Goal: Complete application form: Complete application form

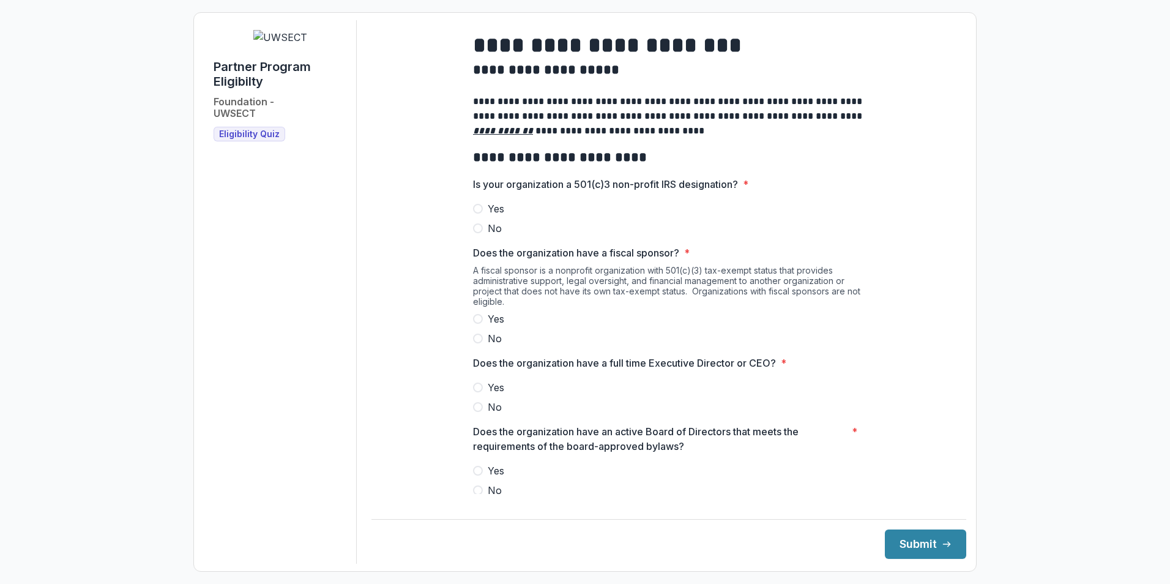
click at [477, 214] on span at bounding box center [478, 209] width 10 height 10
click at [477, 343] on span at bounding box center [478, 339] width 10 height 10
click at [479, 392] on span at bounding box center [478, 388] width 10 height 10
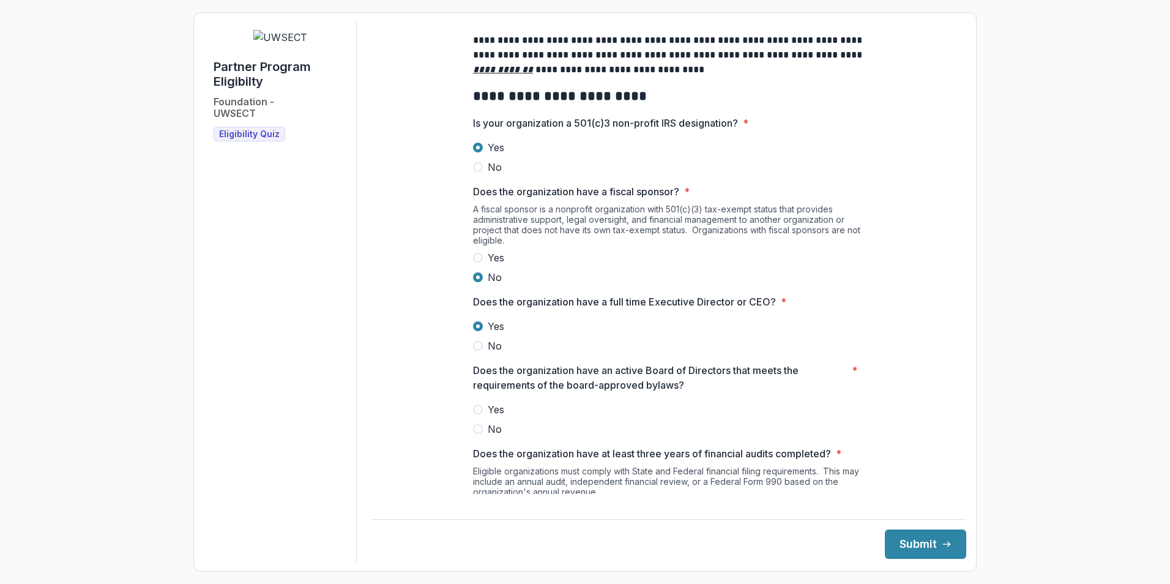
click at [474, 414] on span at bounding box center [478, 410] width 10 height 10
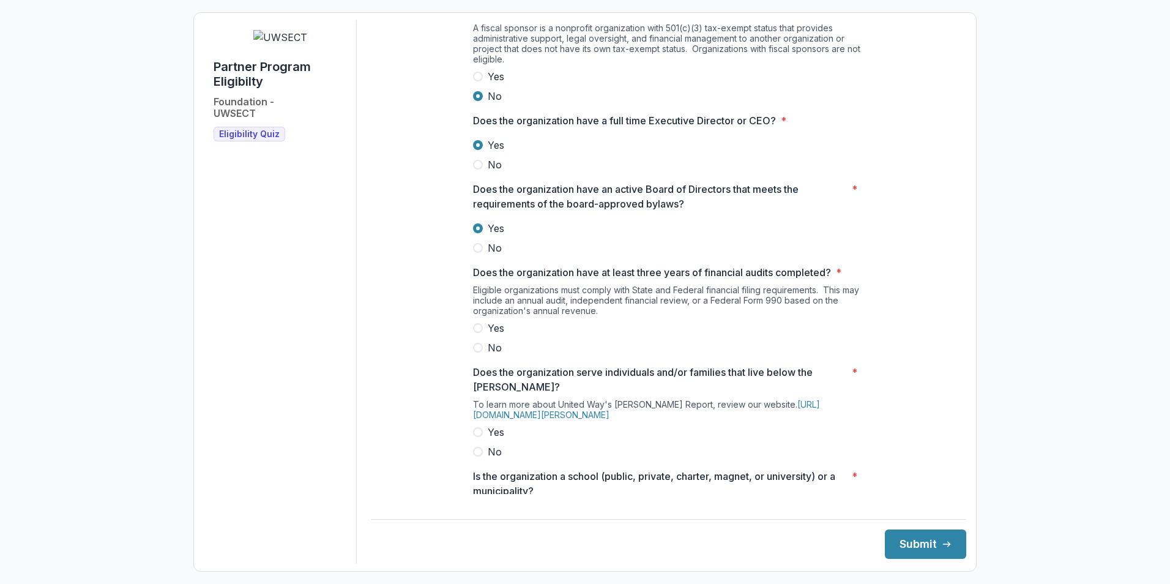
scroll to position [245, 0]
click at [479, 330] on span at bounding box center [478, 326] width 10 height 10
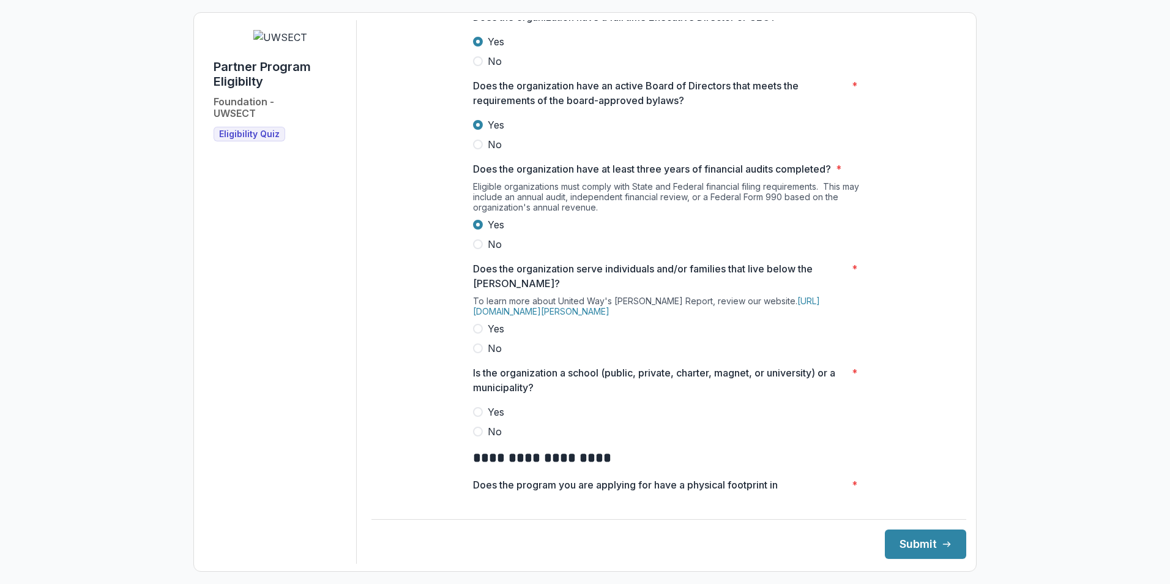
scroll to position [367, 0]
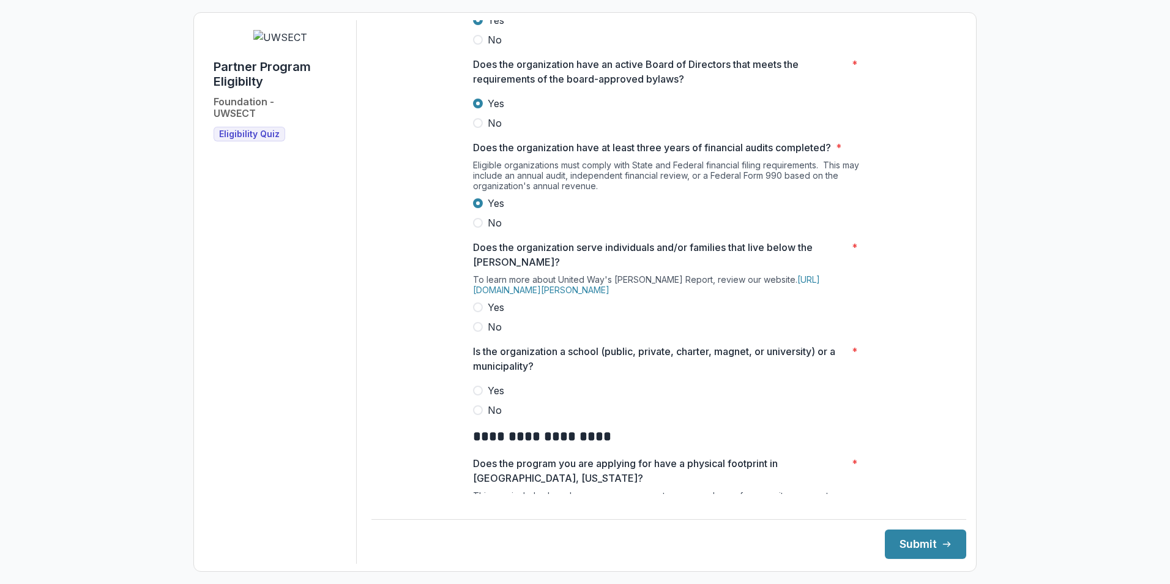
click at [477, 312] on span at bounding box center [478, 307] width 10 height 10
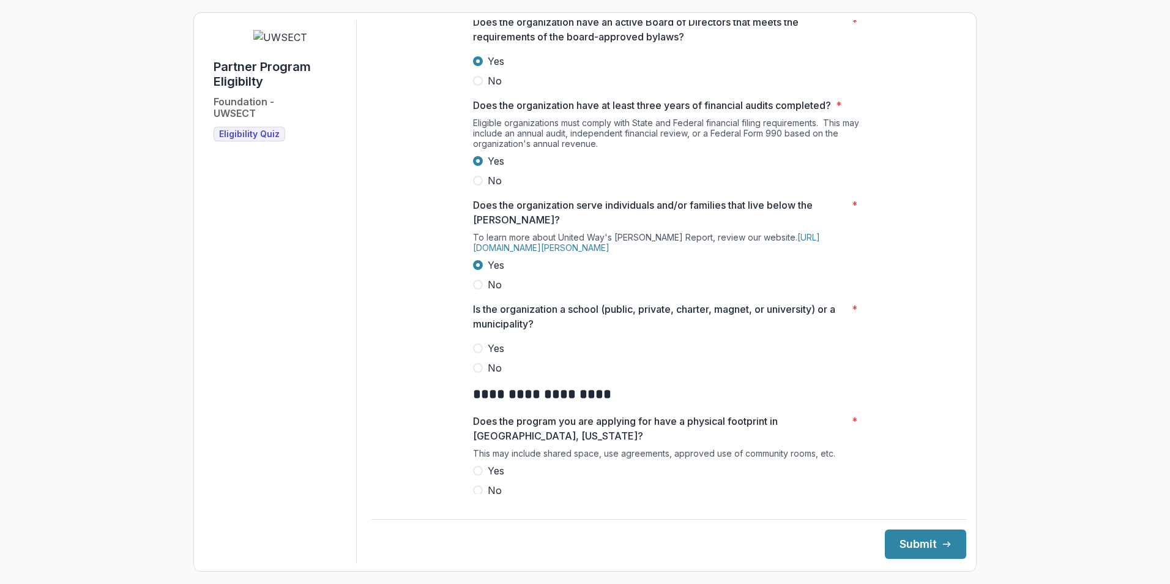
scroll to position [490, 0]
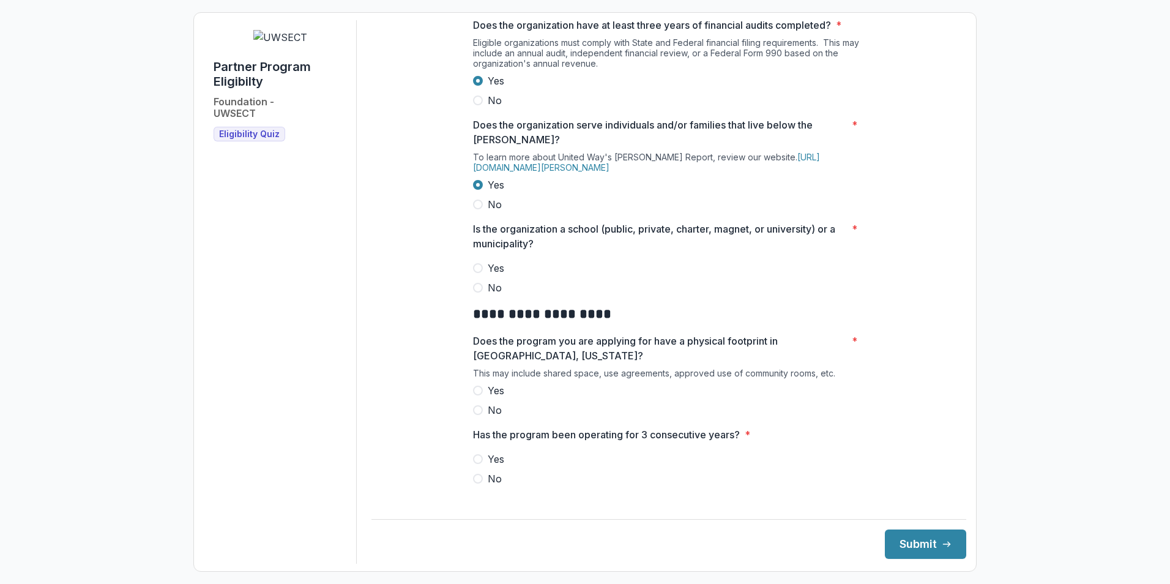
click at [474, 293] on span at bounding box center [478, 288] width 10 height 10
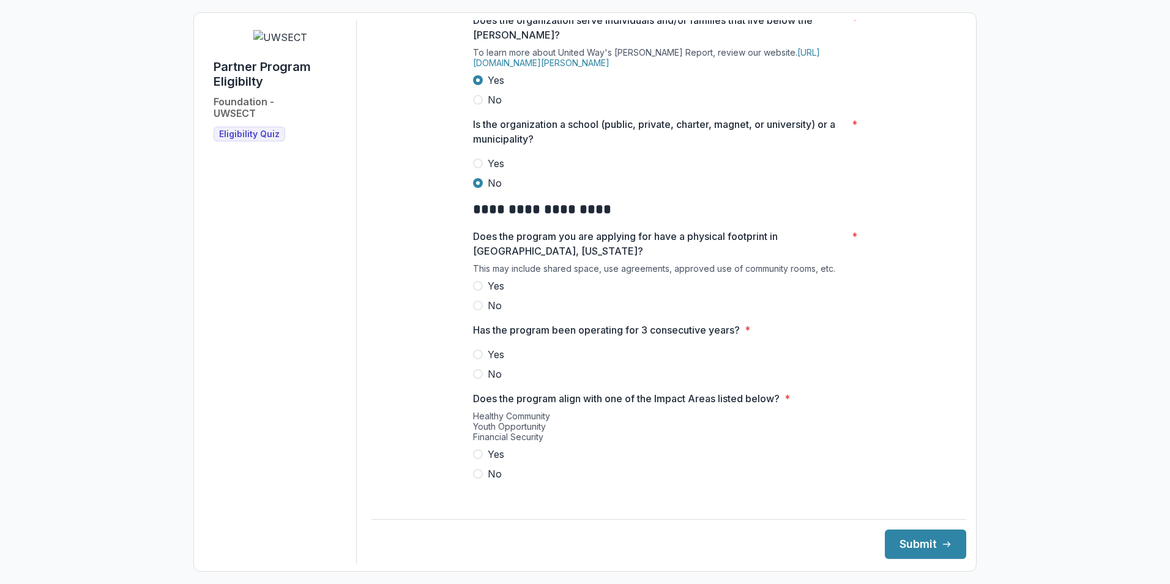
scroll to position [612, 0]
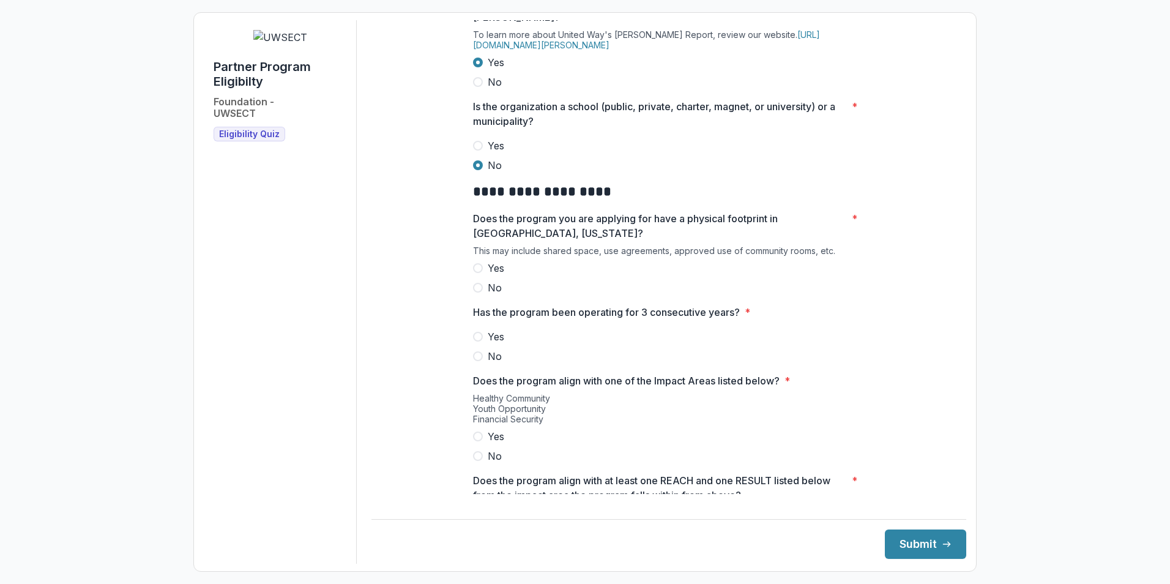
click at [476, 273] on span at bounding box center [478, 268] width 10 height 10
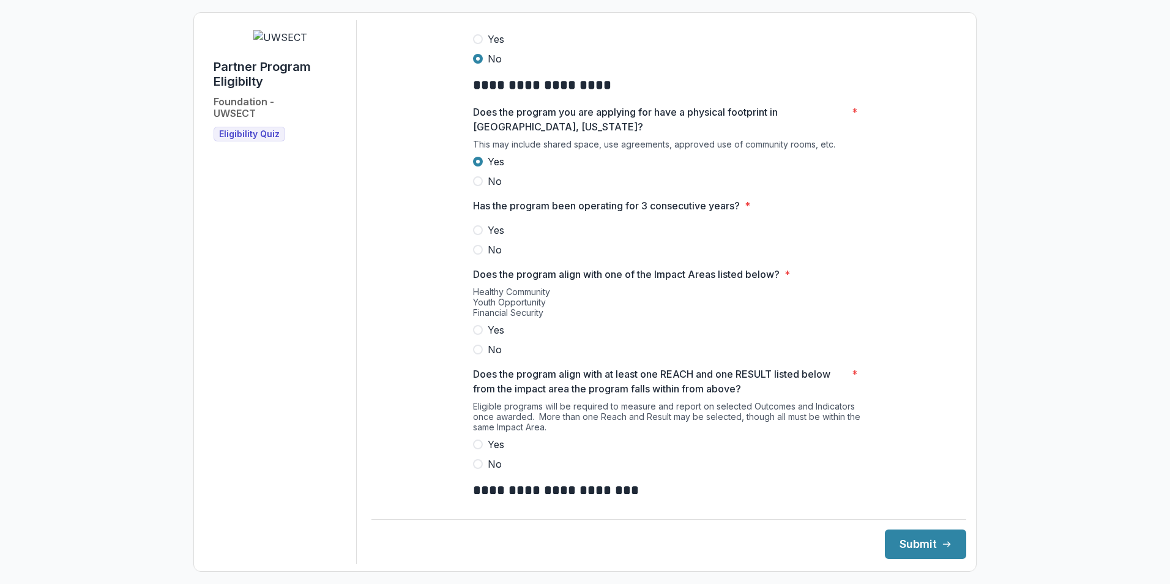
scroll to position [734, 0]
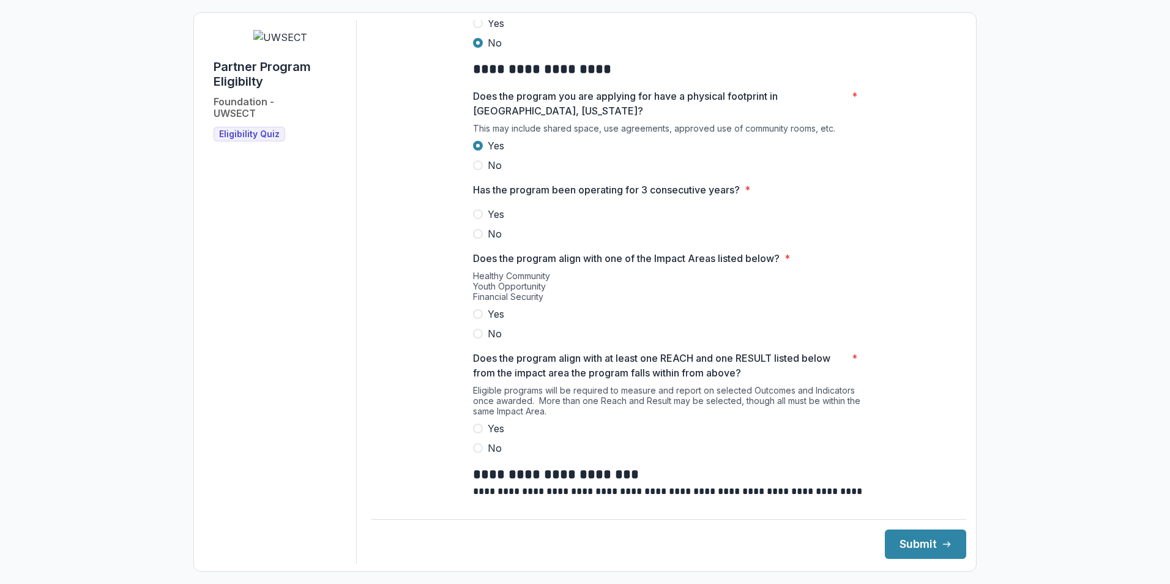
click at [478, 219] on span at bounding box center [478, 214] width 10 height 10
click at [477, 319] on span at bounding box center [478, 314] width 10 height 10
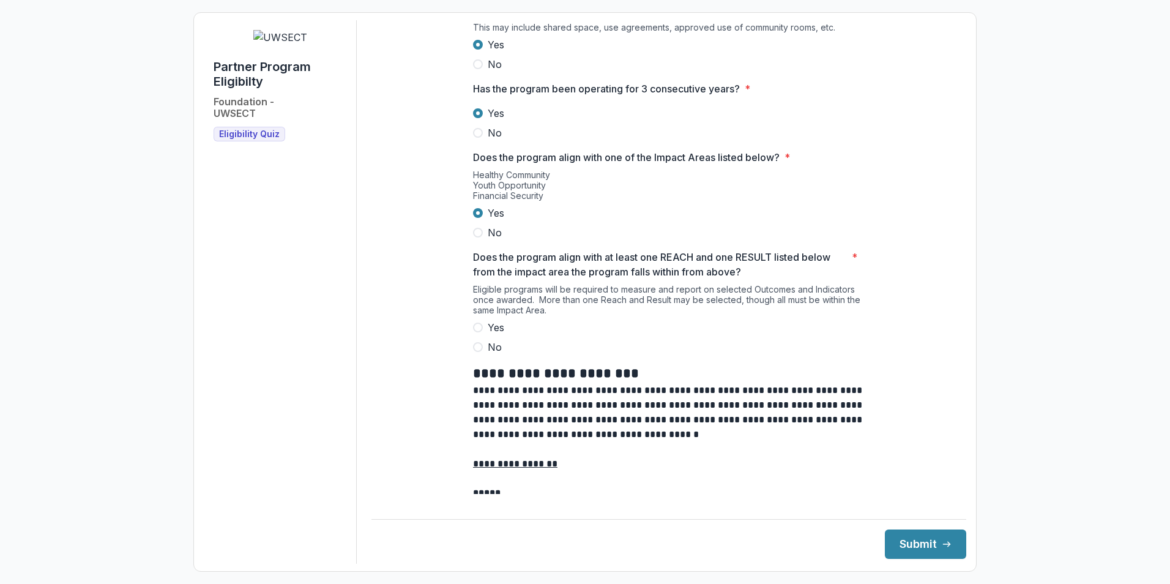
scroll to position [918, 0]
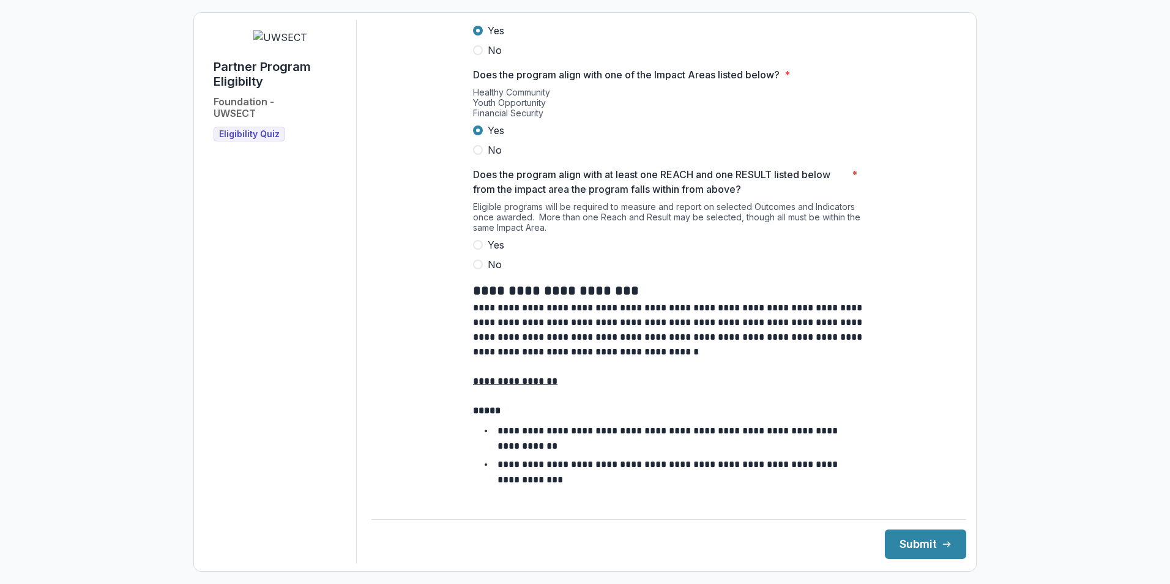
click at [476, 250] on span at bounding box center [478, 245] width 10 height 10
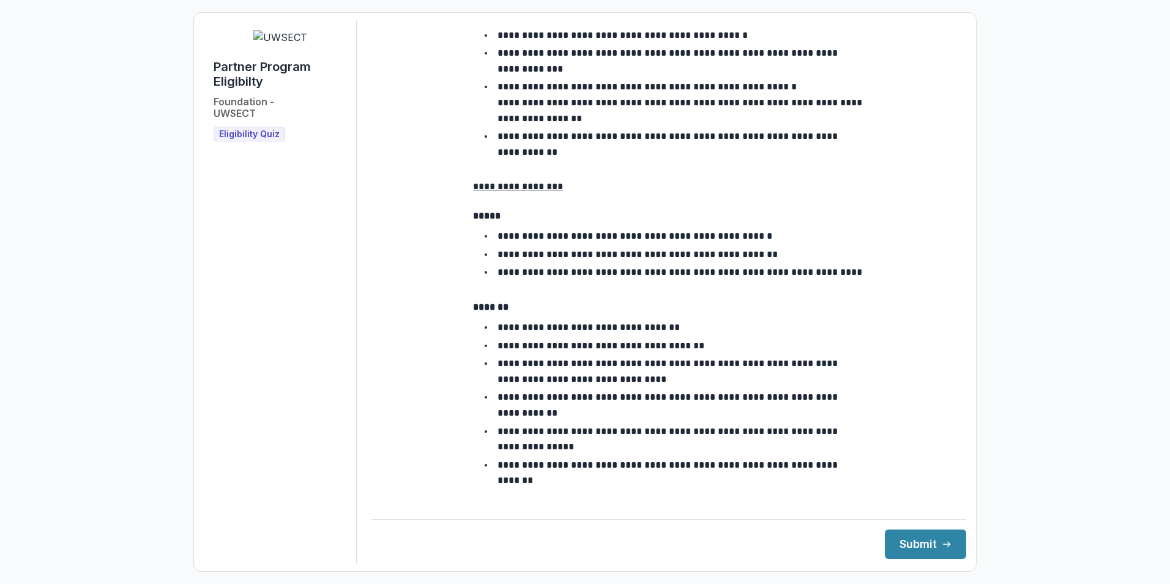
scroll to position [2092, 0]
click at [894, 545] on button "Submit" at bounding box center [925, 543] width 81 height 29
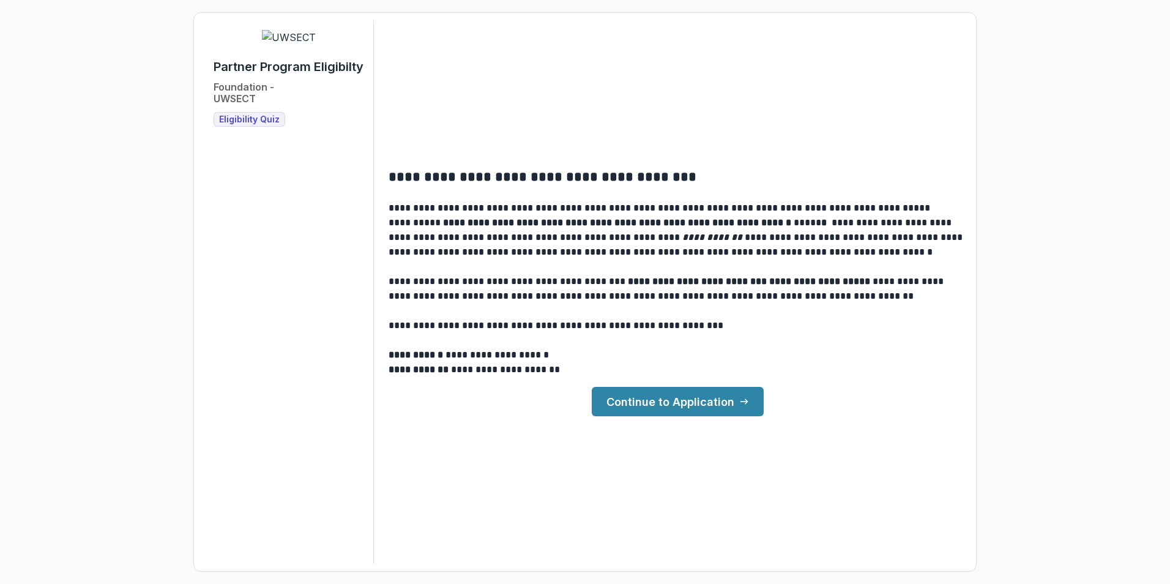
click at [698, 411] on link "Continue to Application" at bounding box center [678, 401] width 172 height 29
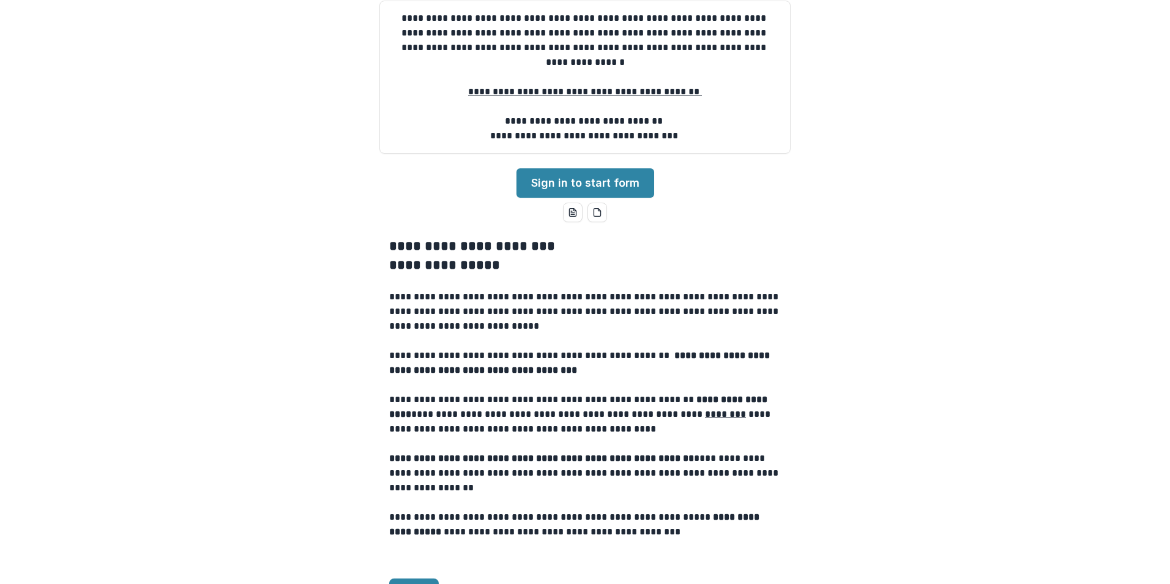
scroll to position [122, 0]
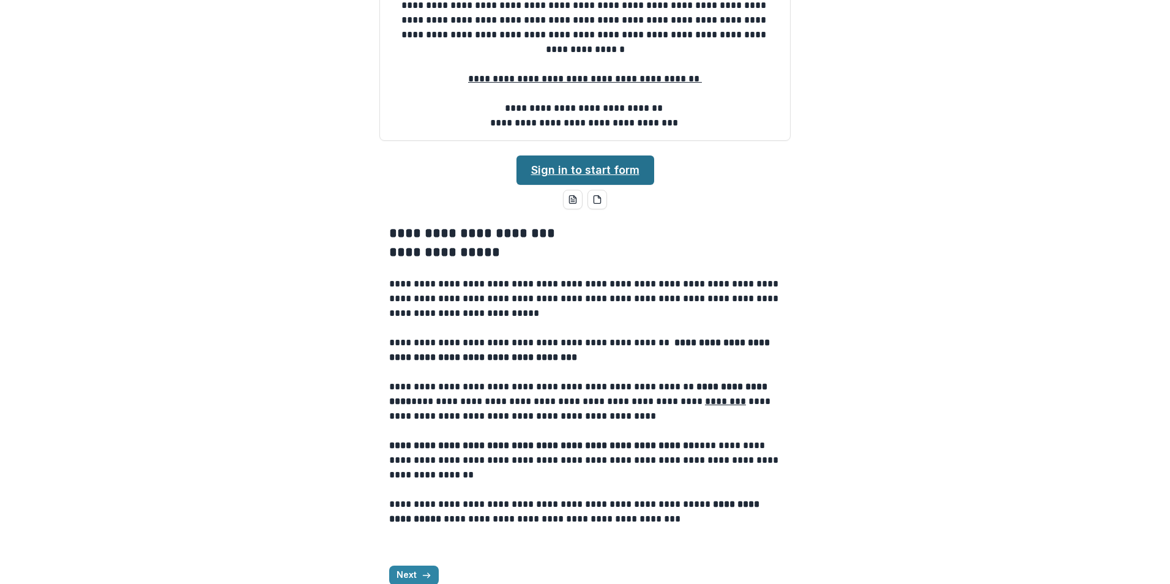
click at [572, 185] on link "Sign in to start form" at bounding box center [586, 169] width 138 height 29
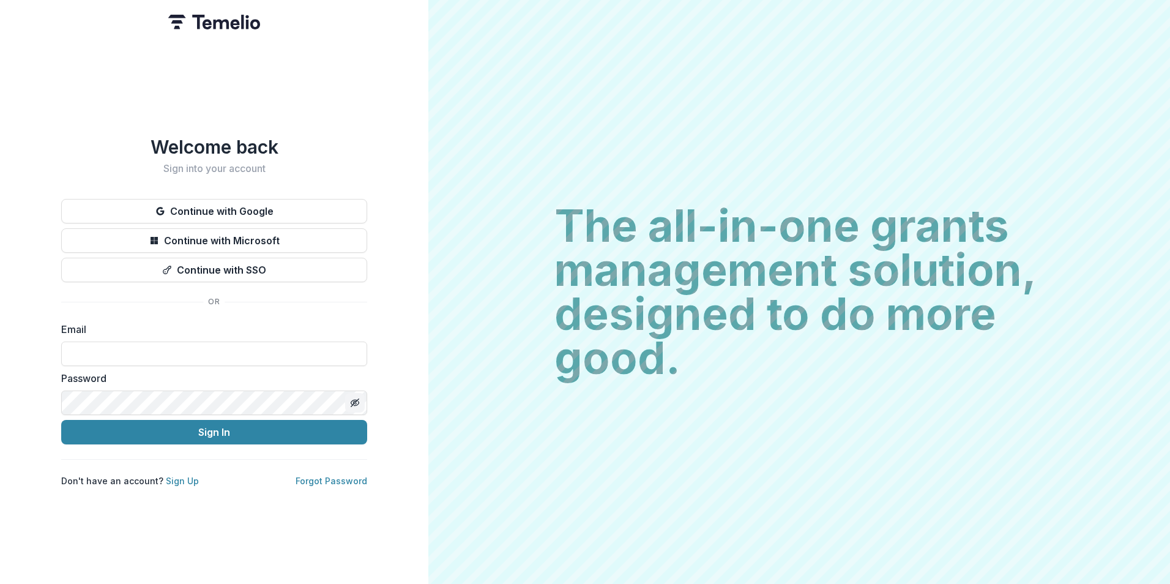
type input "**********"
click at [357, 398] on icon "Toggle password visibility" at bounding box center [355, 403] width 10 height 10
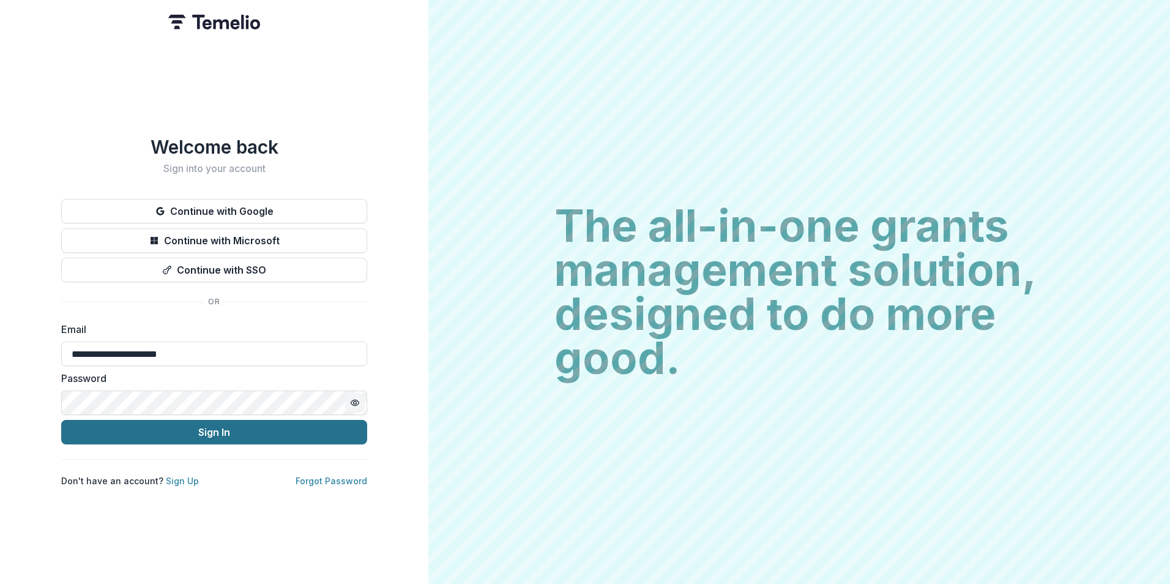
click at [206, 427] on button "Sign In" at bounding box center [214, 432] width 306 height 24
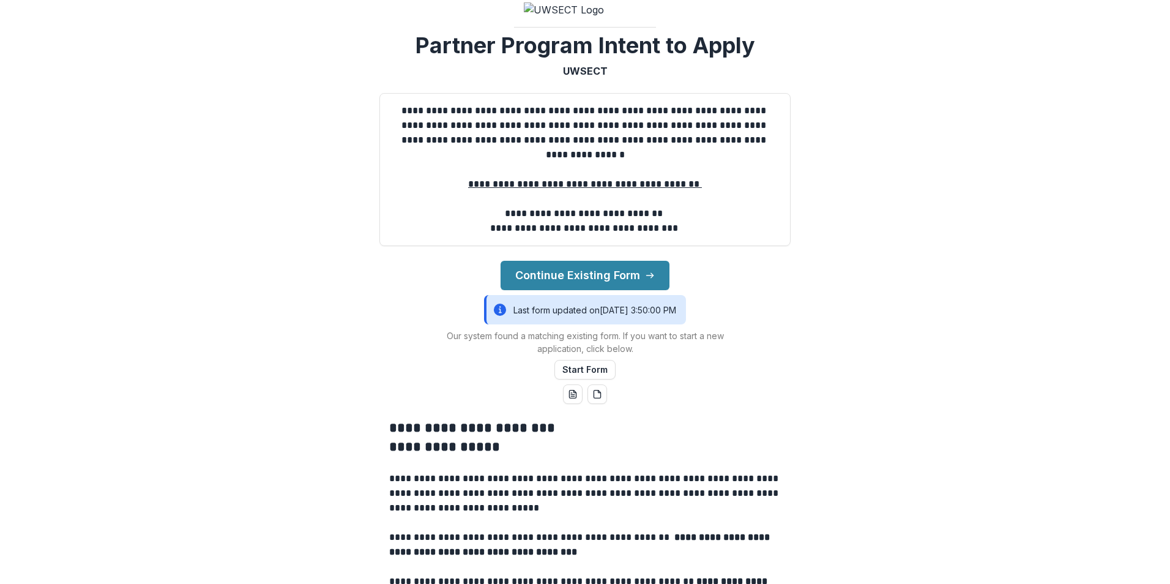
scroll to position [122, 0]
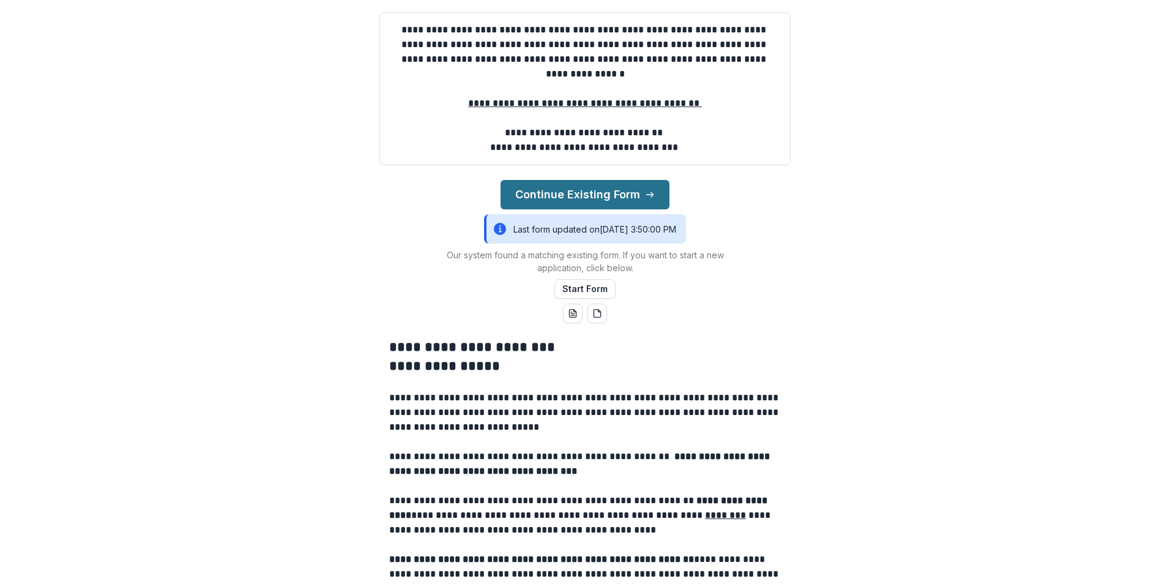
click at [602, 209] on button "Continue Existing Form" at bounding box center [585, 194] width 169 height 29
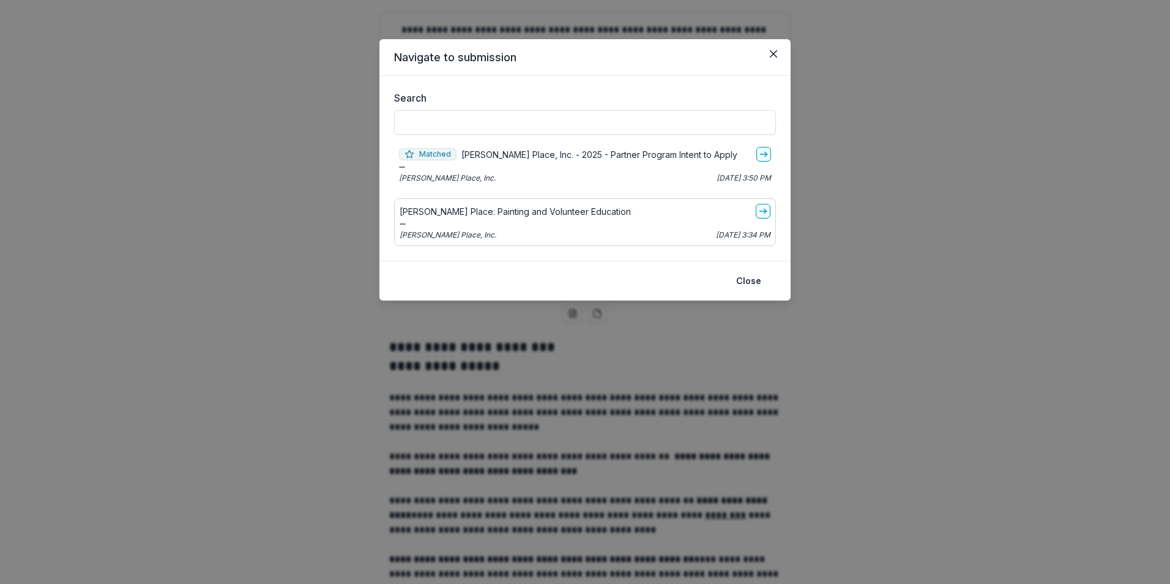
click at [671, 150] on p "[PERSON_NAME] Place, Inc. - 2025 - Partner Program Intent to Apply" at bounding box center [599, 154] width 276 height 13
click at [483, 157] on p "[PERSON_NAME] Place, Inc. - 2025 - Partner Program Intent to Apply" at bounding box center [599, 154] width 276 height 13
click at [472, 117] on input "Search" at bounding box center [585, 122] width 382 height 24
type input "**********"
click at [763, 152] on icon "go-to" at bounding box center [764, 154] width 10 height 10
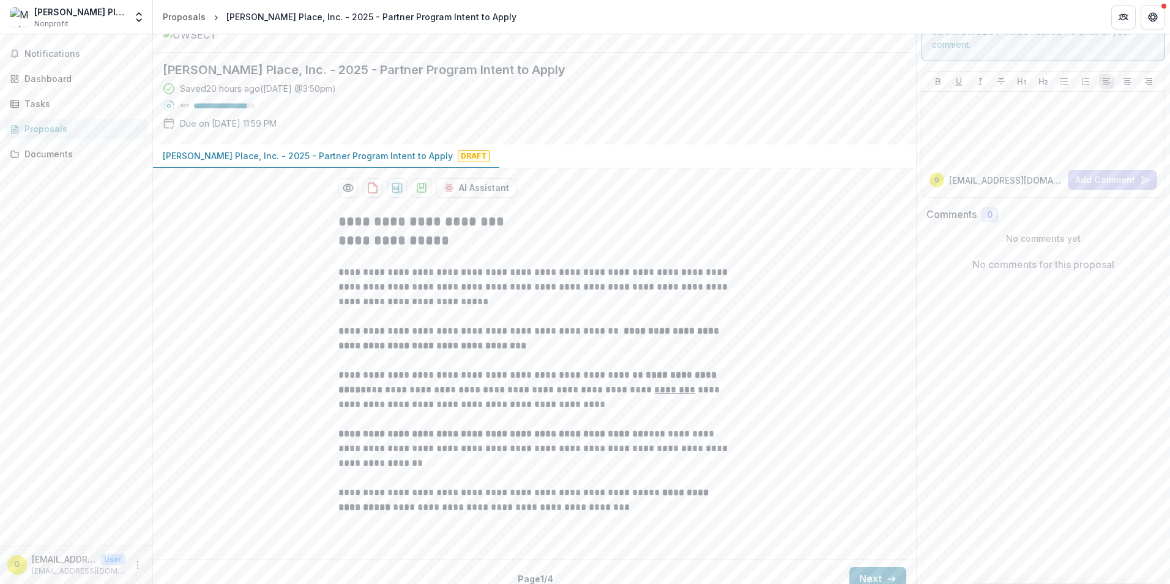
scroll to position [169, 0]
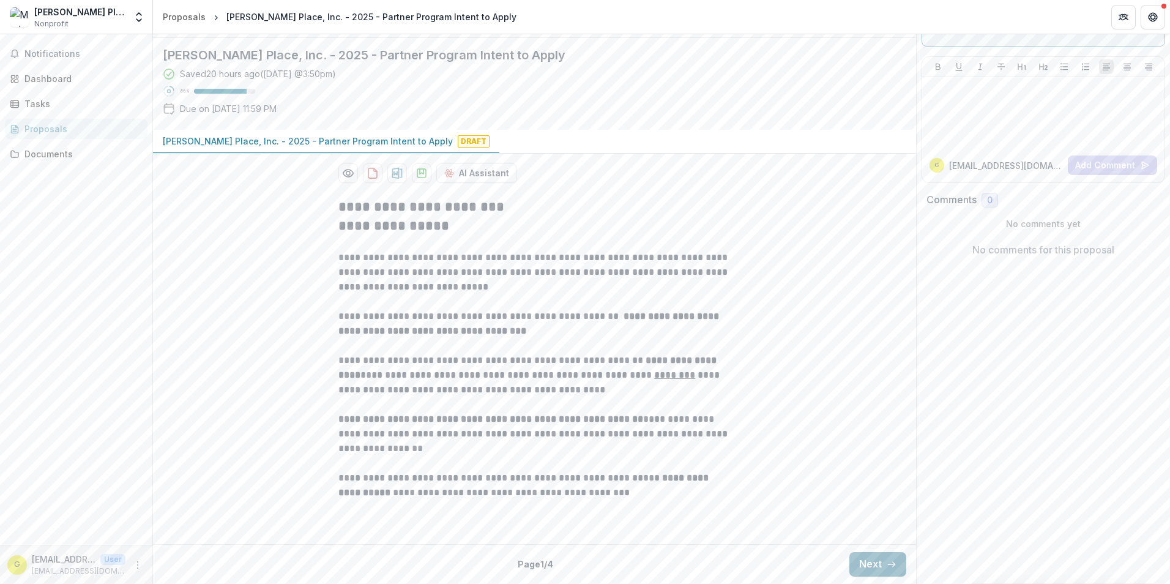
click at [865, 561] on button "Next" at bounding box center [877, 564] width 57 height 24
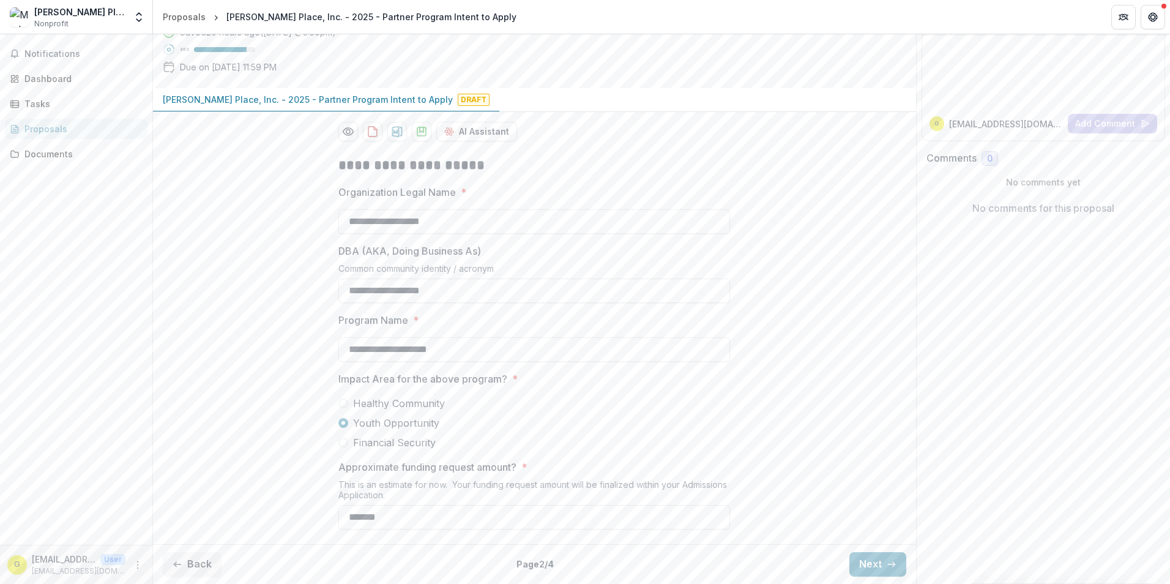
scroll to position [211, 0]
click at [360, 512] on input "*******" at bounding box center [534, 517] width 392 height 24
type input "*******"
click at [866, 557] on button "Next" at bounding box center [877, 564] width 57 height 24
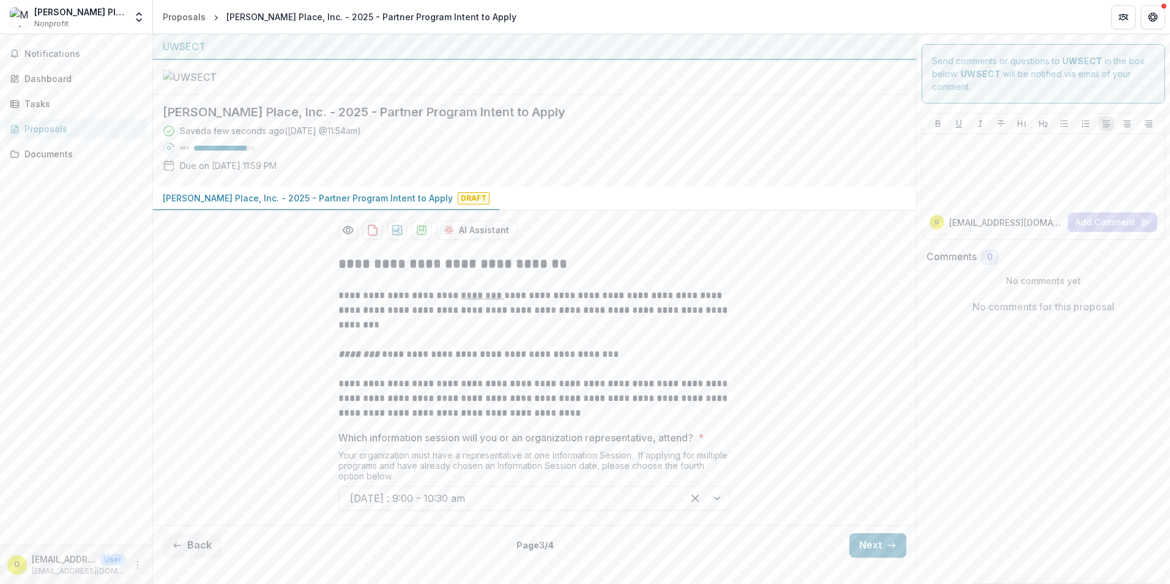
scroll to position [94, 0]
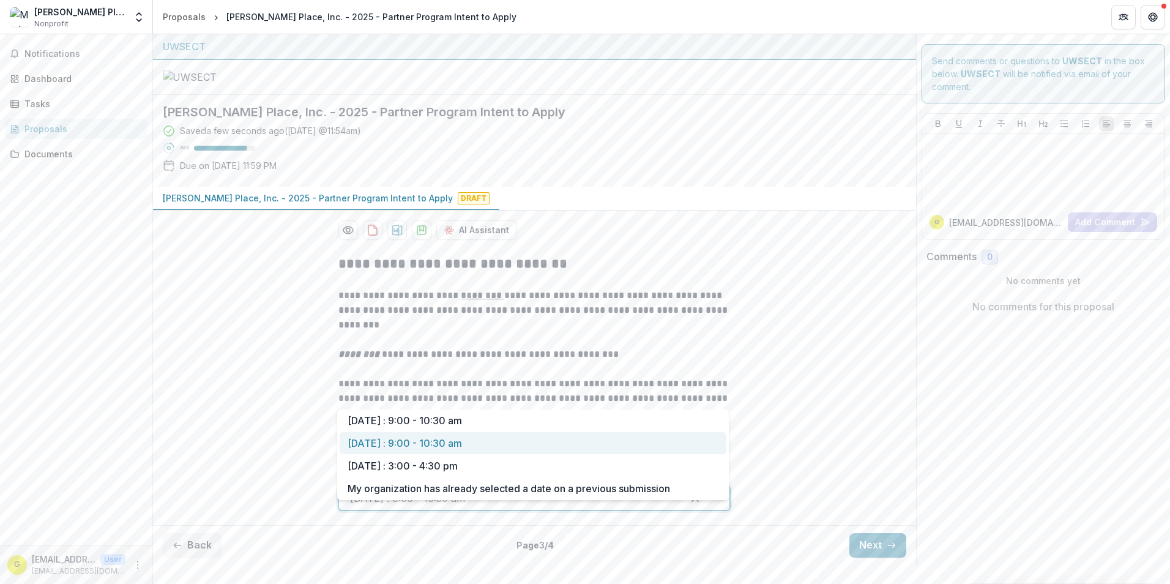
click at [722, 510] on div at bounding box center [706, 498] width 47 height 23
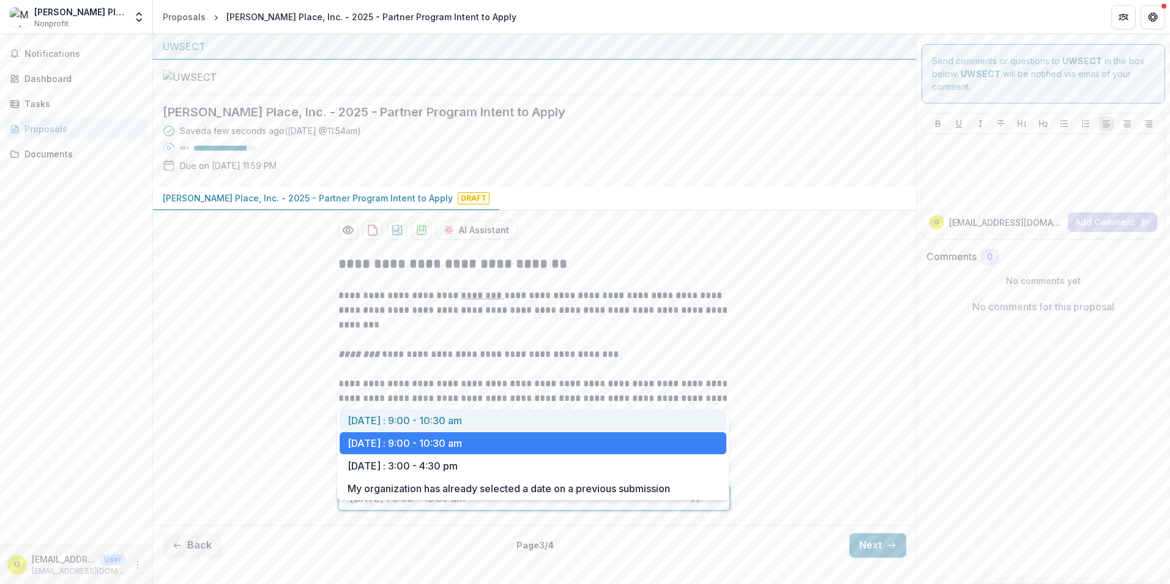
click at [446, 417] on div "[DATE] : 9:00 - 10:30 am" at bounding box center [533, 420] width 387 height 23
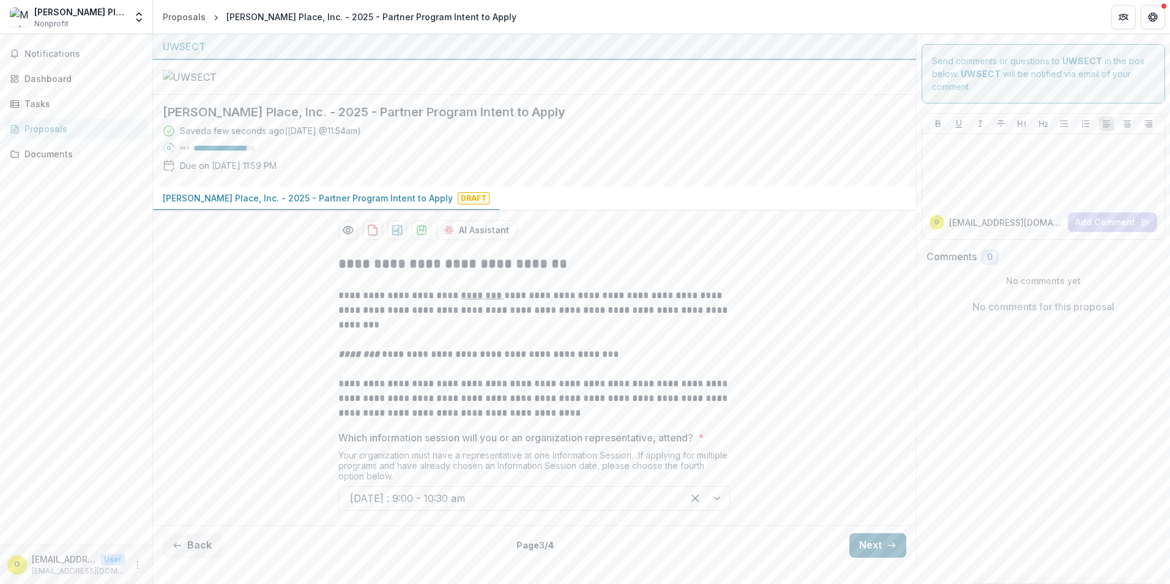
click at [861, 558] on button "Next" at bounding box center [877, 545] width 57 height 24
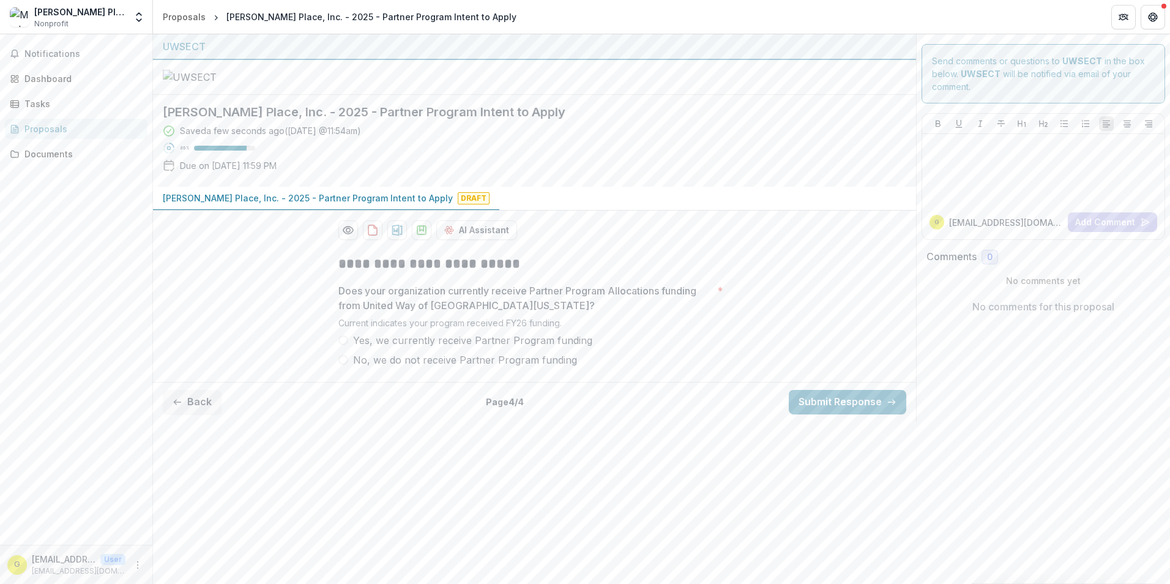
scroll to position [0, 0]
click at [346, 345] on span at bounding box center [343, 340] width 10 height 10
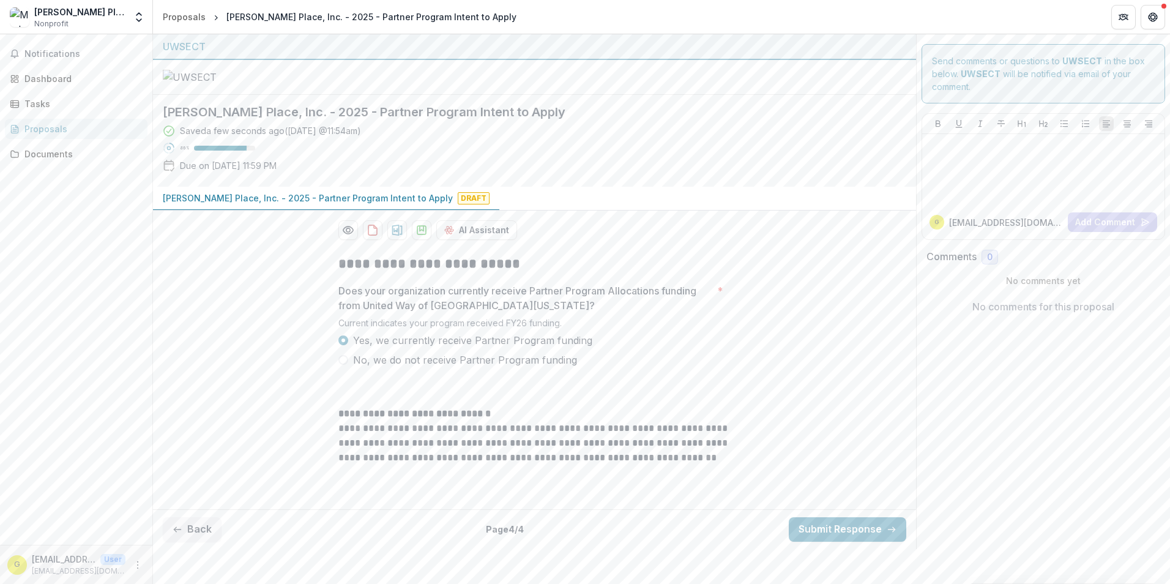
scroll to position [78, 0]
click at [812, 542] on button "Submit Response" at bounding box center [848, 529] width 118 height 24
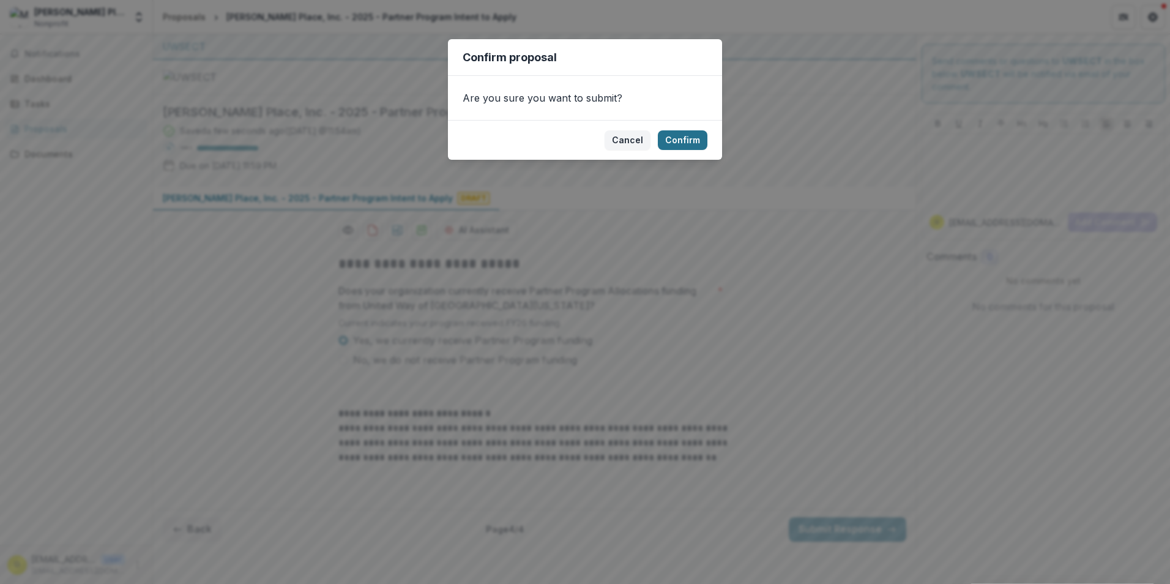
click at [694, 138] on button "Confirm" at bounding box center [683, 140] width 50 height 20
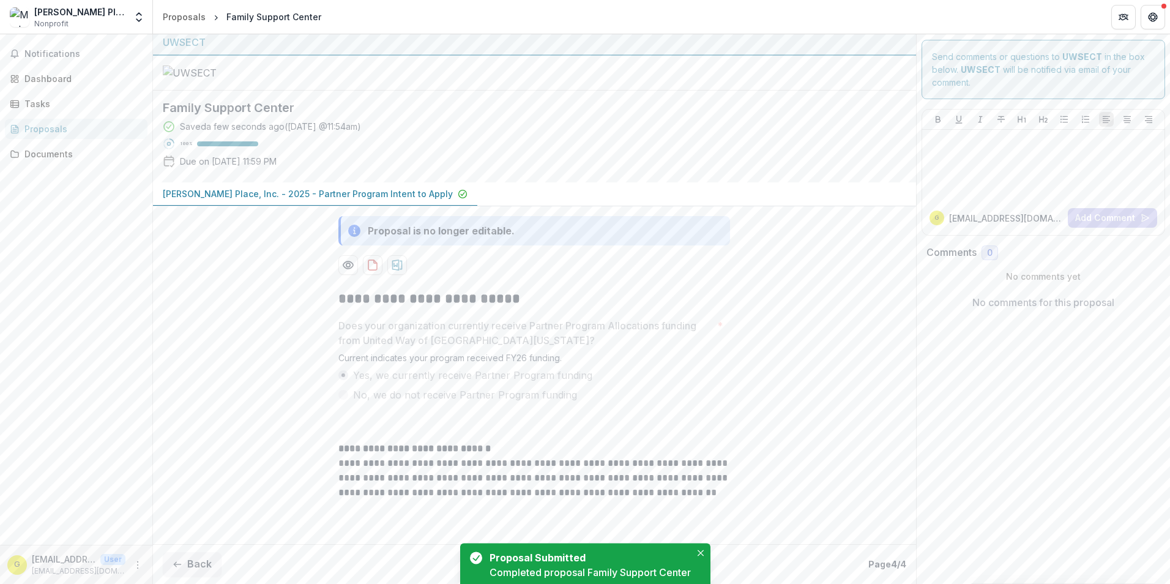
scroll to position [117, 0]
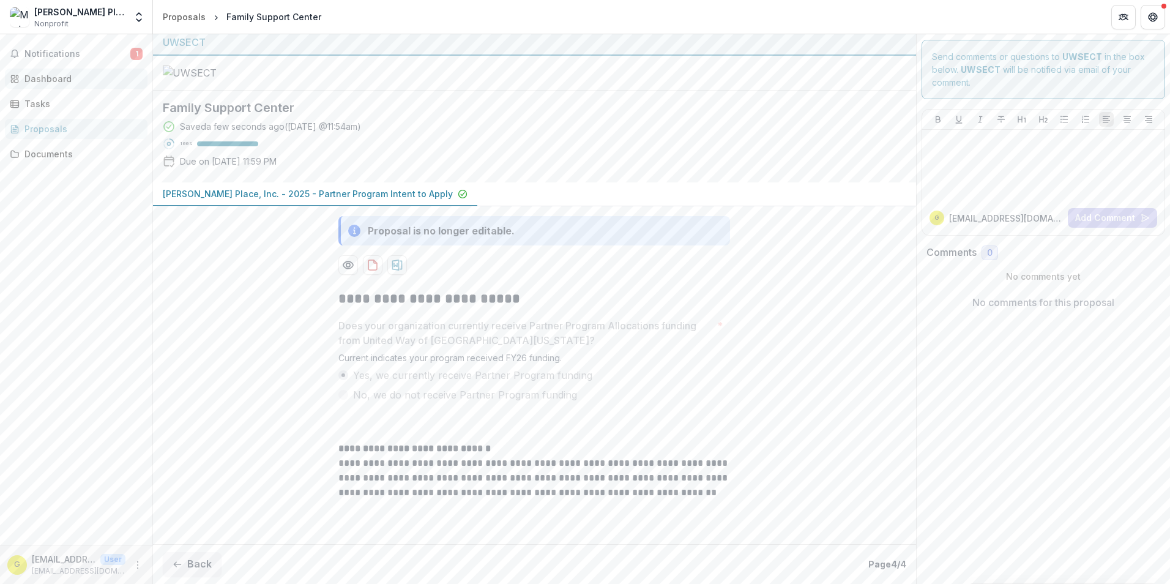
click at [62, 78] on div "Dashboard" at bounding box center [80, 78] width 113 height 13
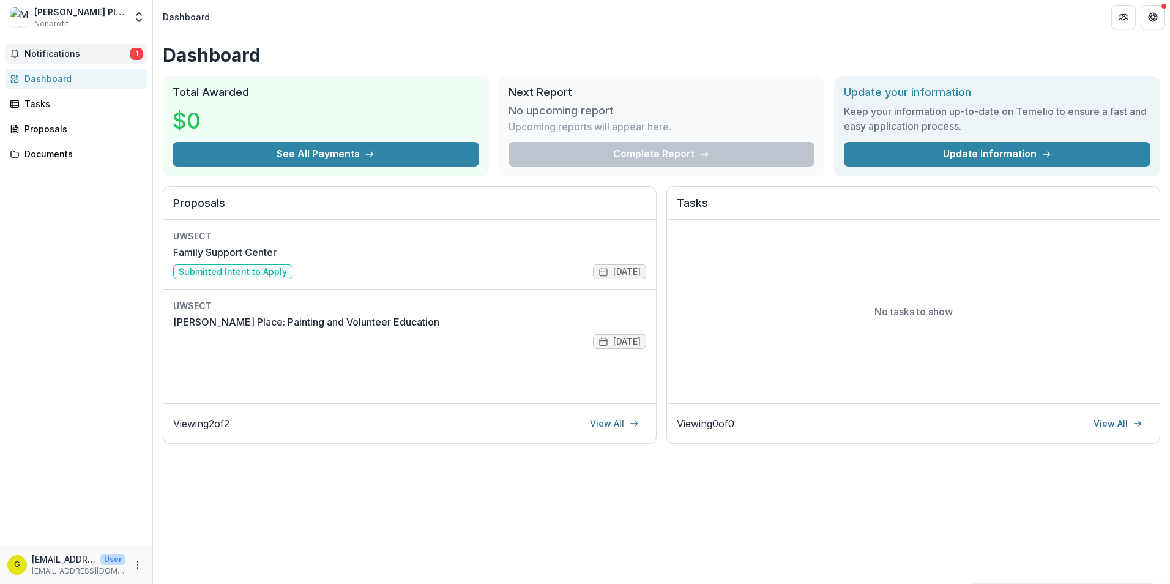
click at [67, 51] on span "Notifications" at bounding box center [77, 54] width 106 height 10
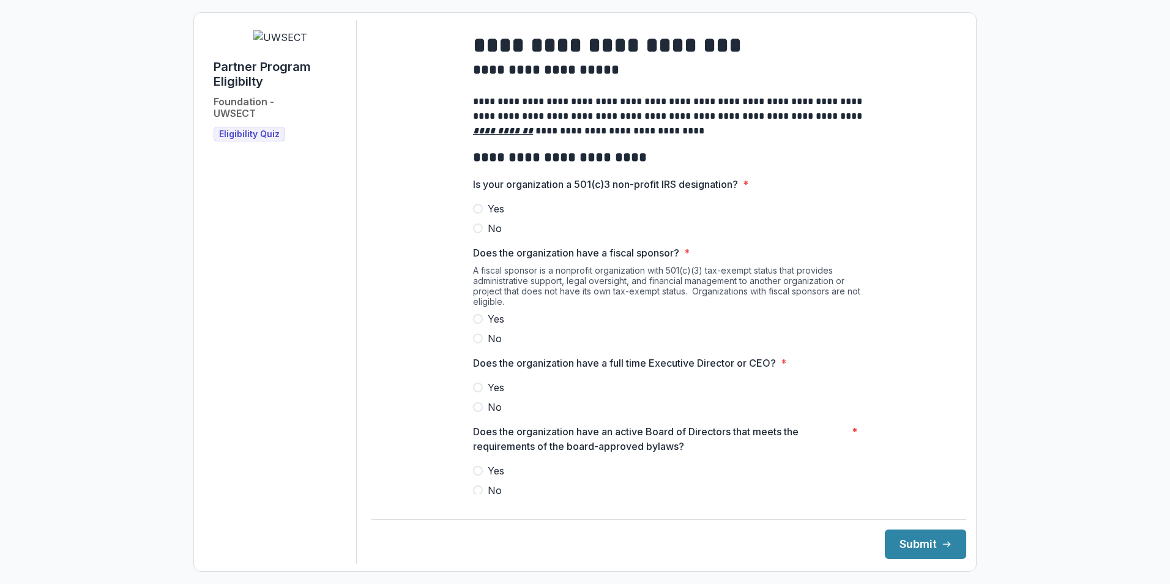
click at [479, 214] on span at bounding box center [478, 209] width 10 height 10
click at [479, 343] on span at bounding box center [478, 339] width 10 height 10
click at [477, 392] on span at bounding box center [478, 388] width 10 height 10
click at [477, 476] on span at bounding box center [478, 471] width 10 height 10
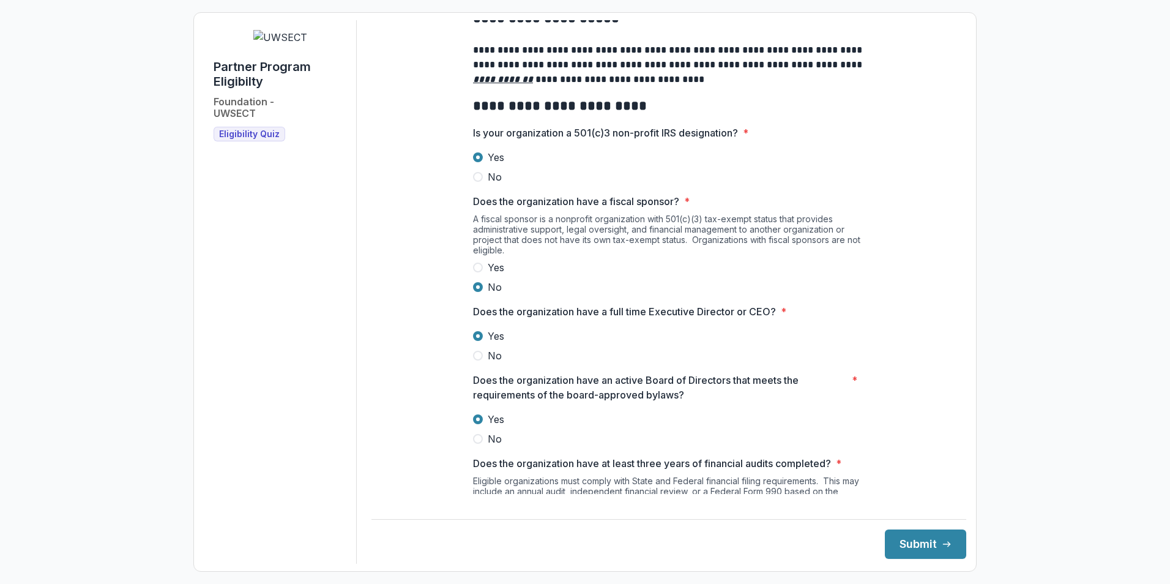
scroll to position [184, 0]
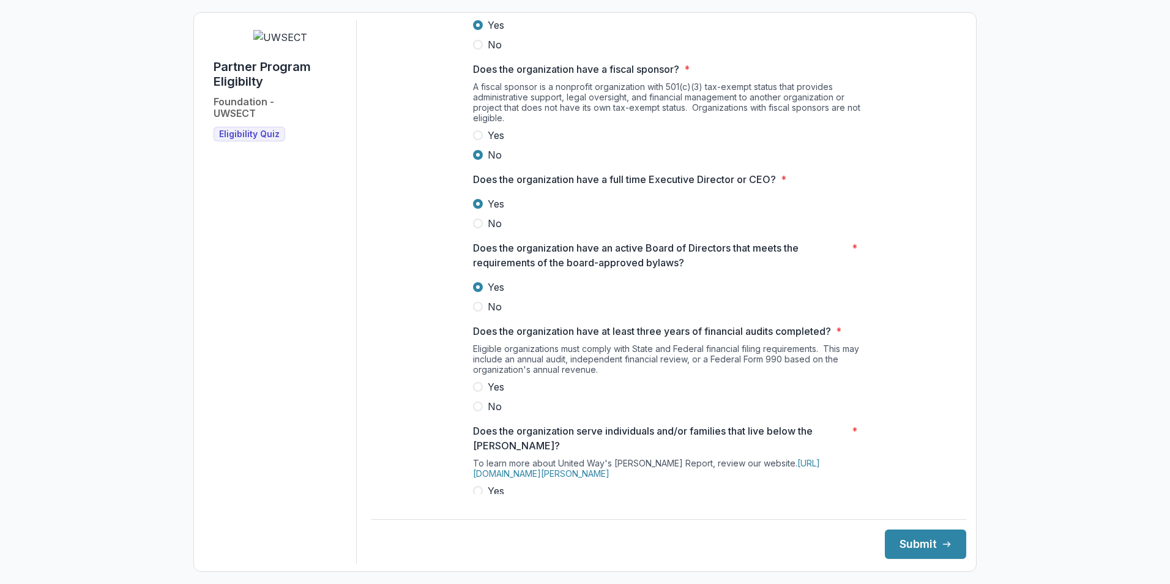
click at [474, 392] on span at bounding box center [478, 387] width 10 height 10
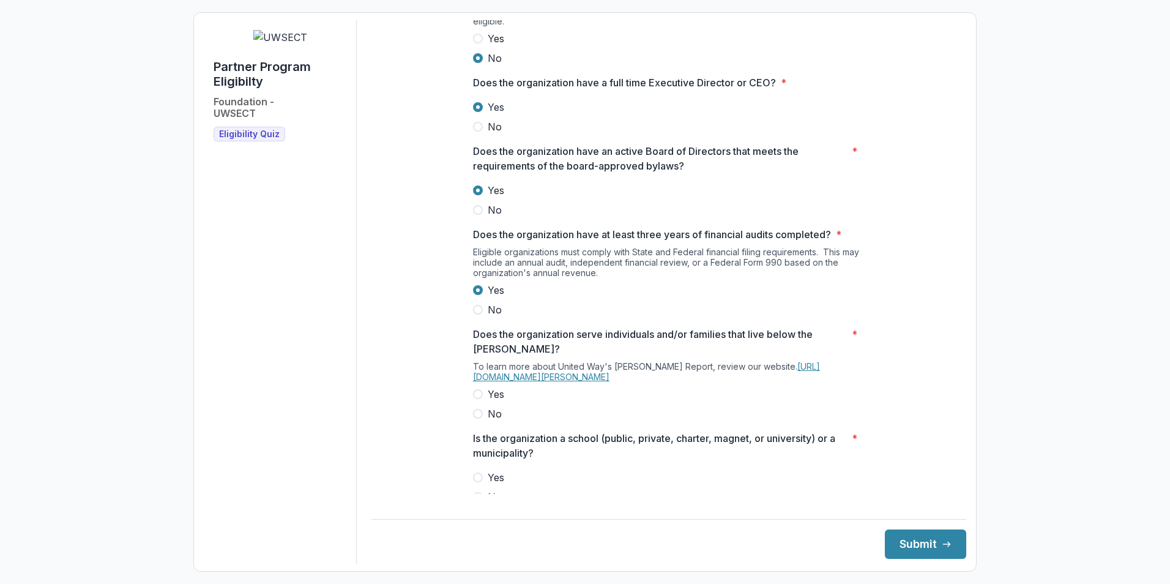
scroll to position [306, 0]
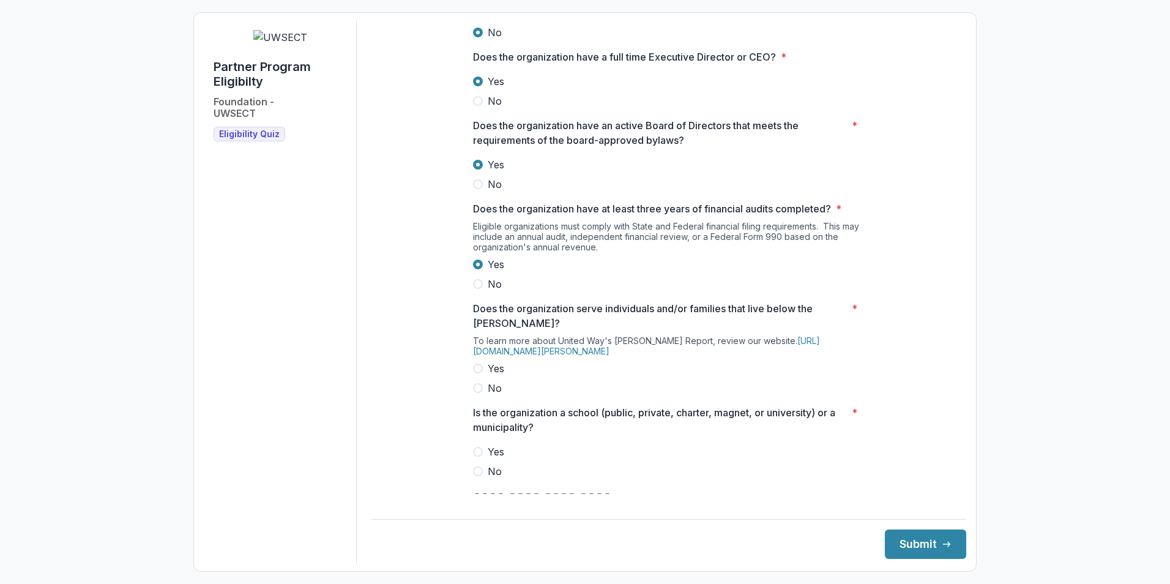
click at [478, 373] on span at bounding box center [478, 369] width 10 height 10
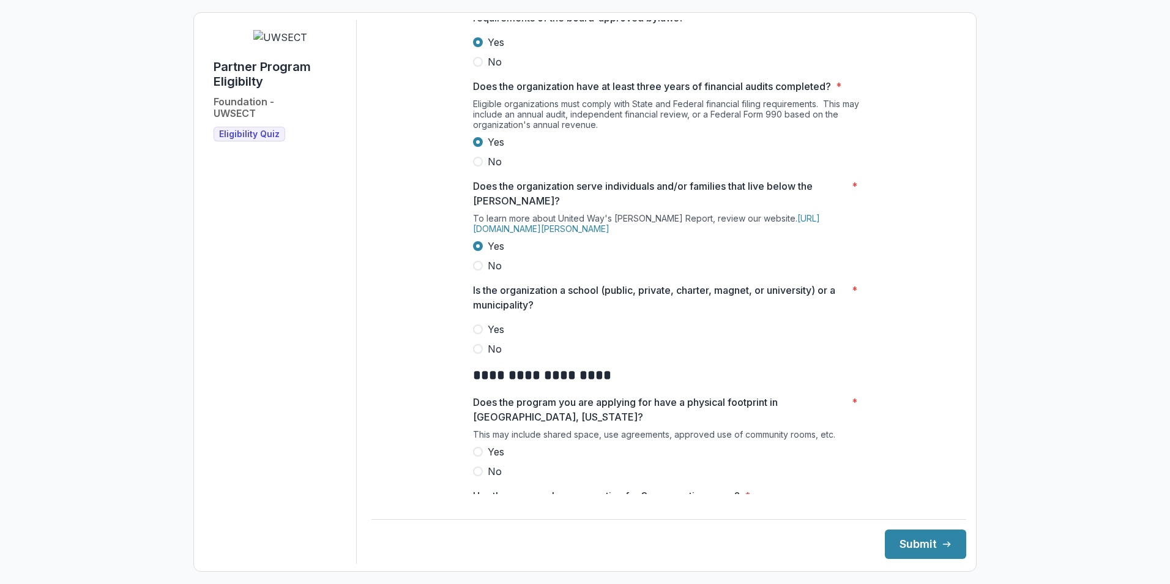
click at [477, 354] on span at bounding box center [478, 349] width 10 height 10
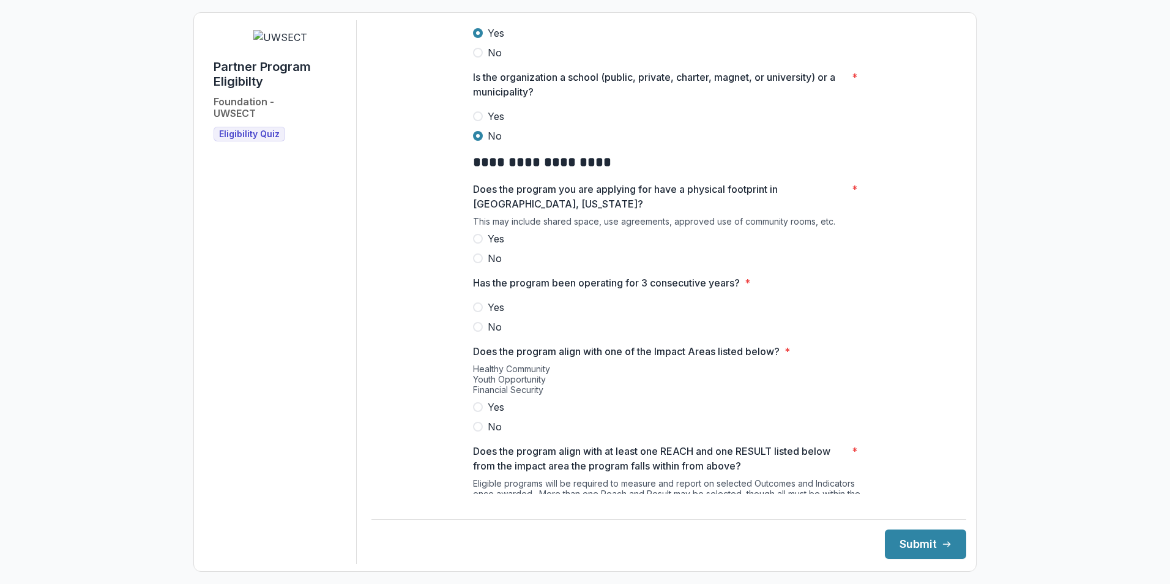
scroll to position [673, 0]
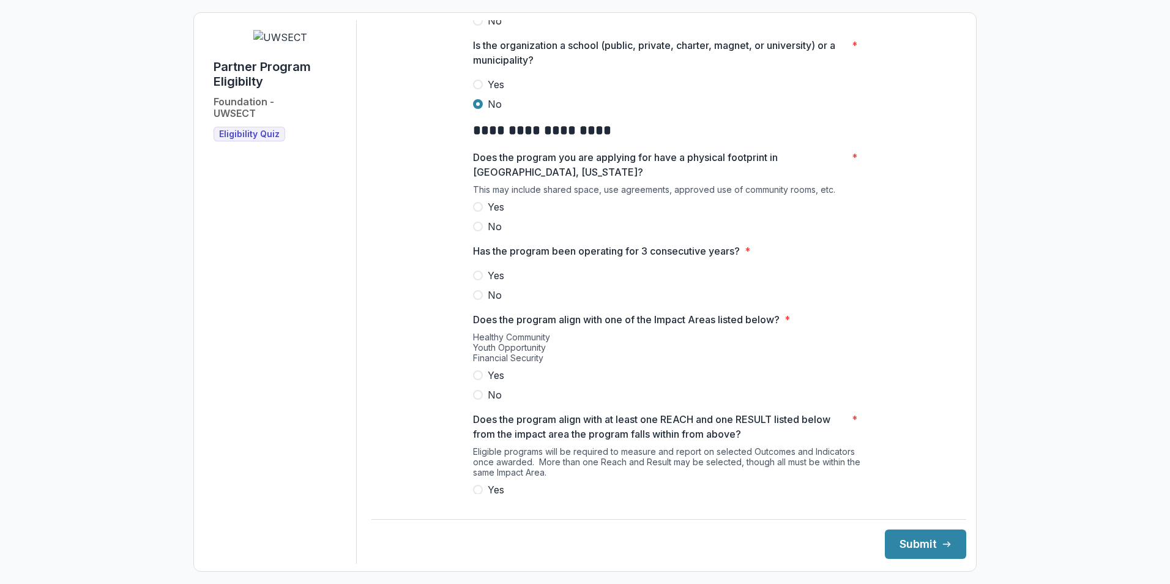
click at [474, 212] on span at bounding box center [478, 207] width 10 height 10
click at [479, 280] on span at bounding box center [478, 276] width 10 height 10
click at [479, 380] on span at bounding box center [478, 375] width 10 height 10
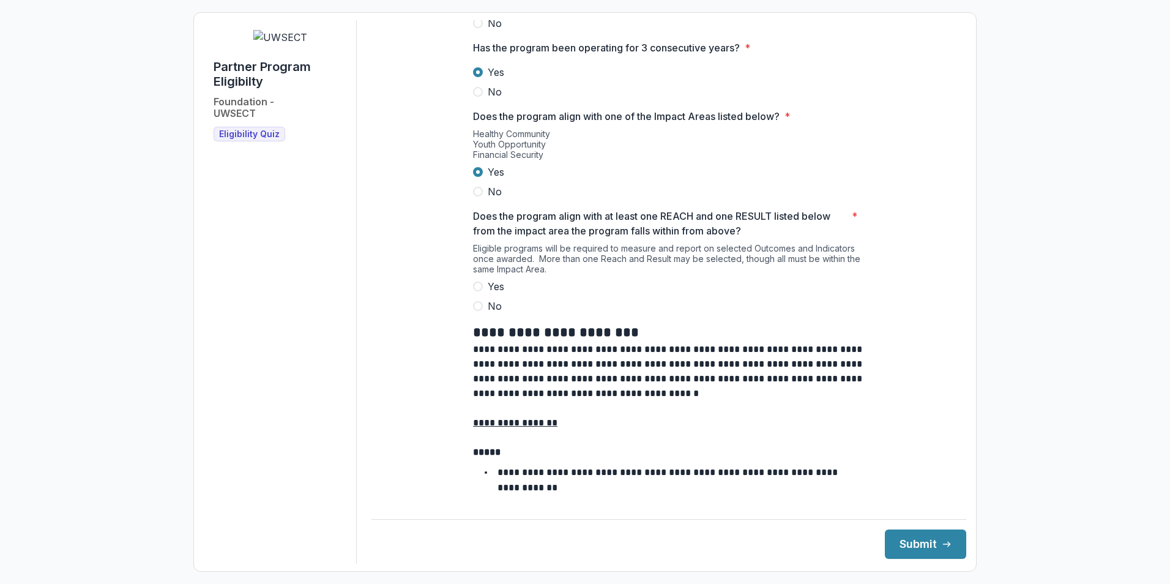
scroll to position [918, 0]
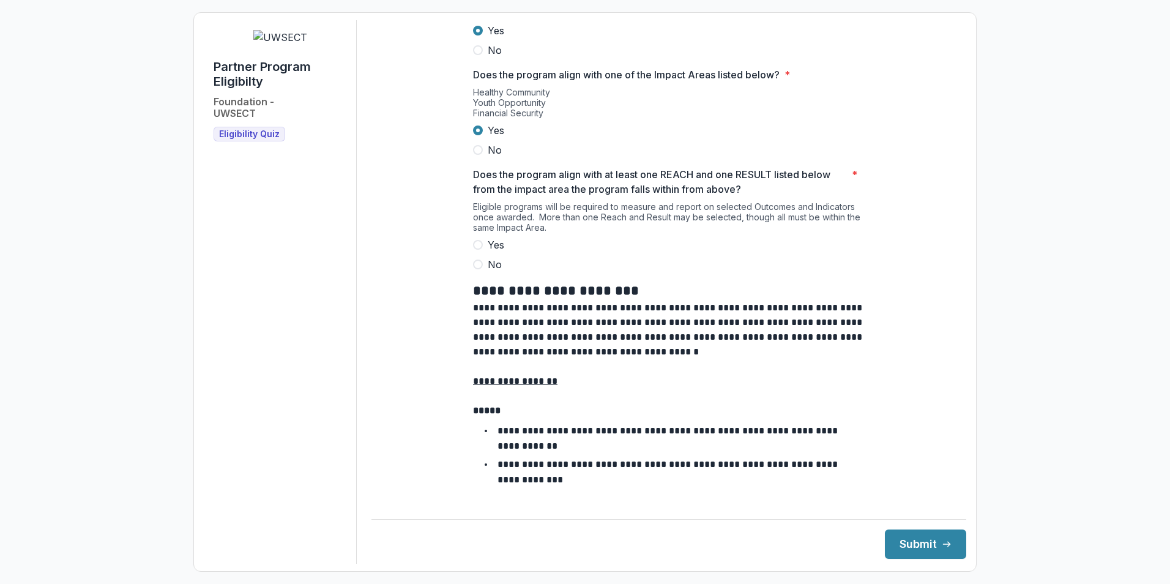
click at [475, 250] on span at bounding box center [478, 245] width 10 height 10
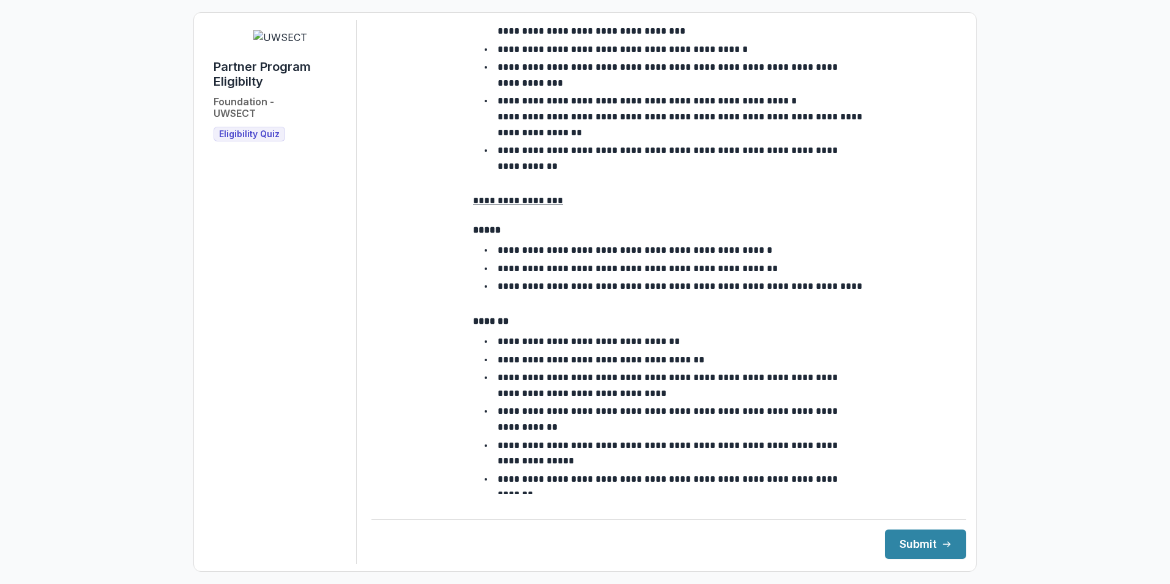
scroll to position [2092, 0]
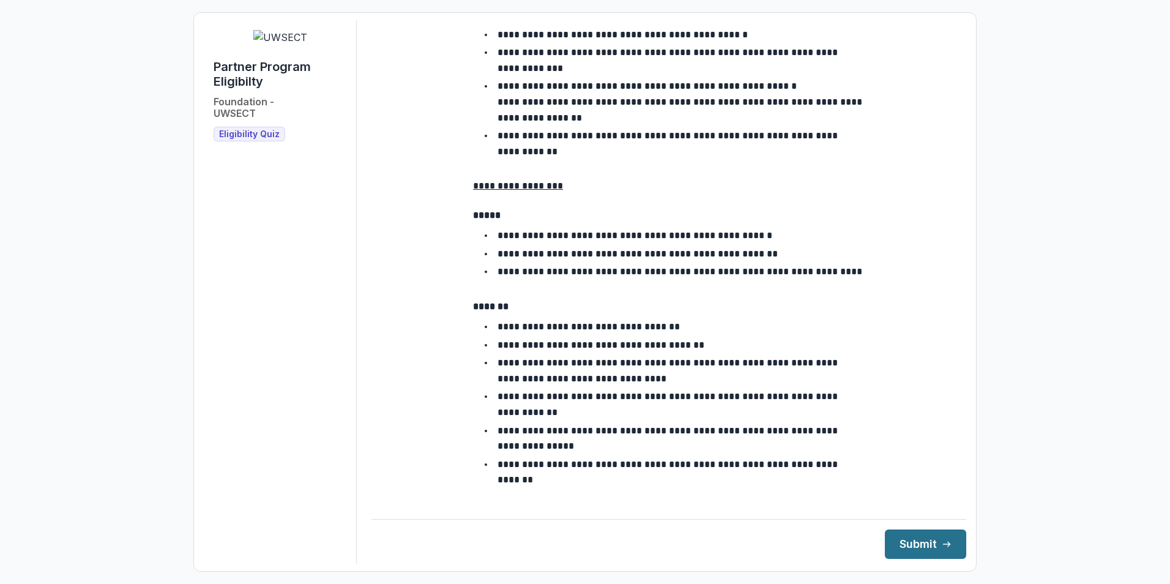
click at [922, 548] on button "Submit" at bounding box center [925, 543] width 81 height 29
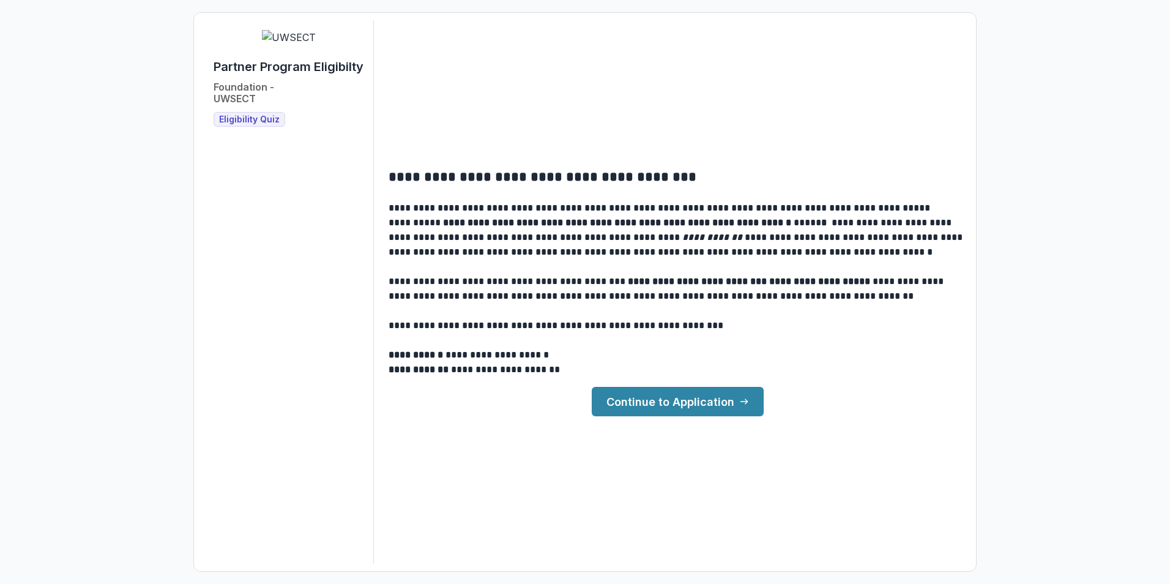
click at [692, 395] on link "Continue to Application" at bounding box center [678, 401] width 172 height 29
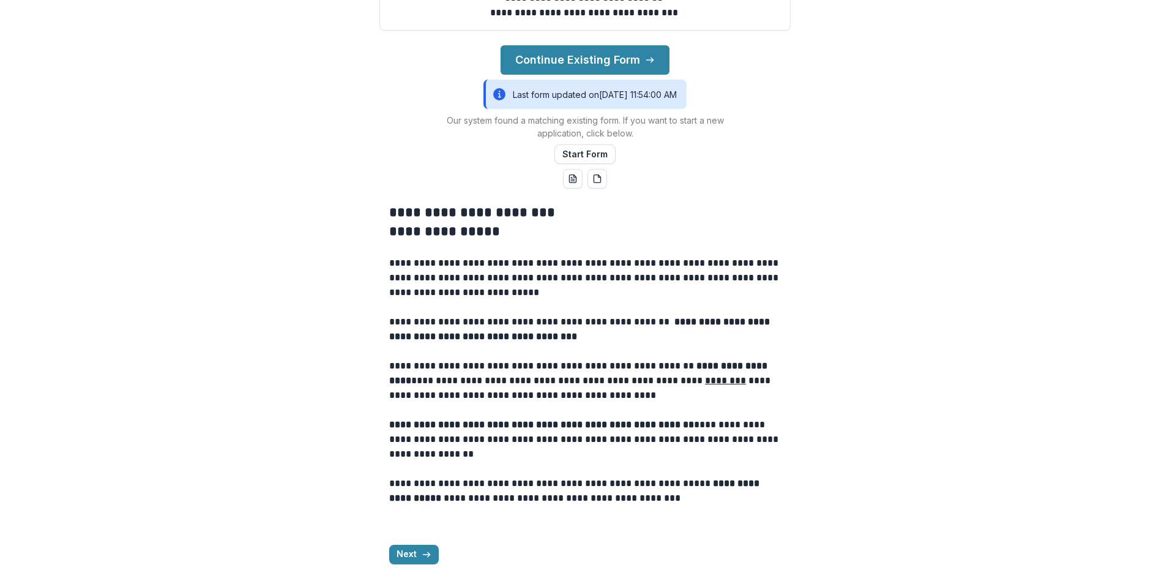
scroll to position [247, 0]
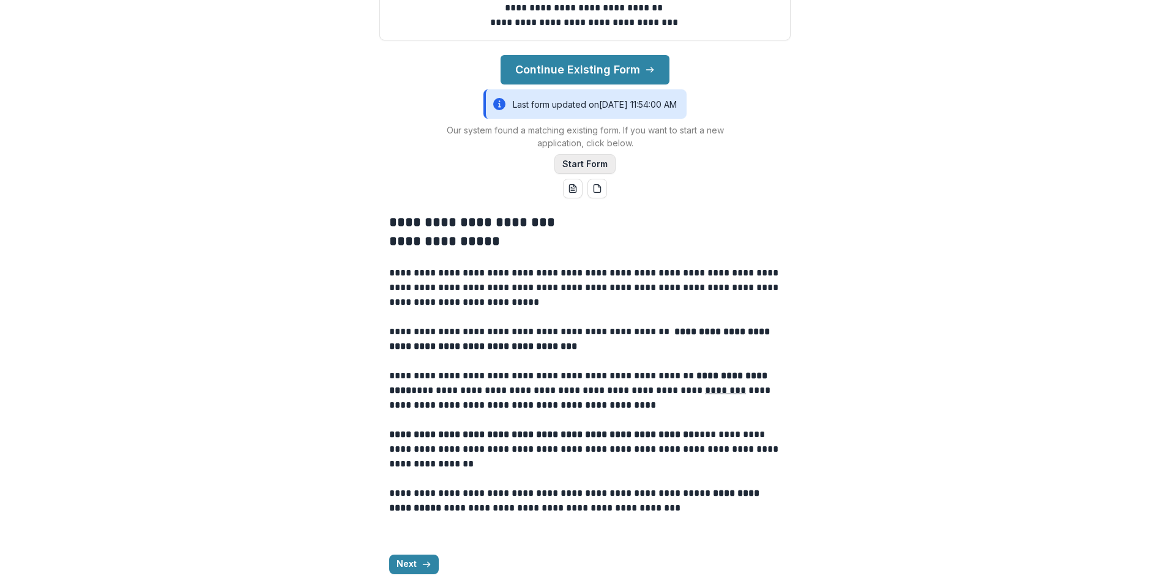
click at [594, 174] on button "Start Form" at bounding box center [584, 164] width 61 height 20
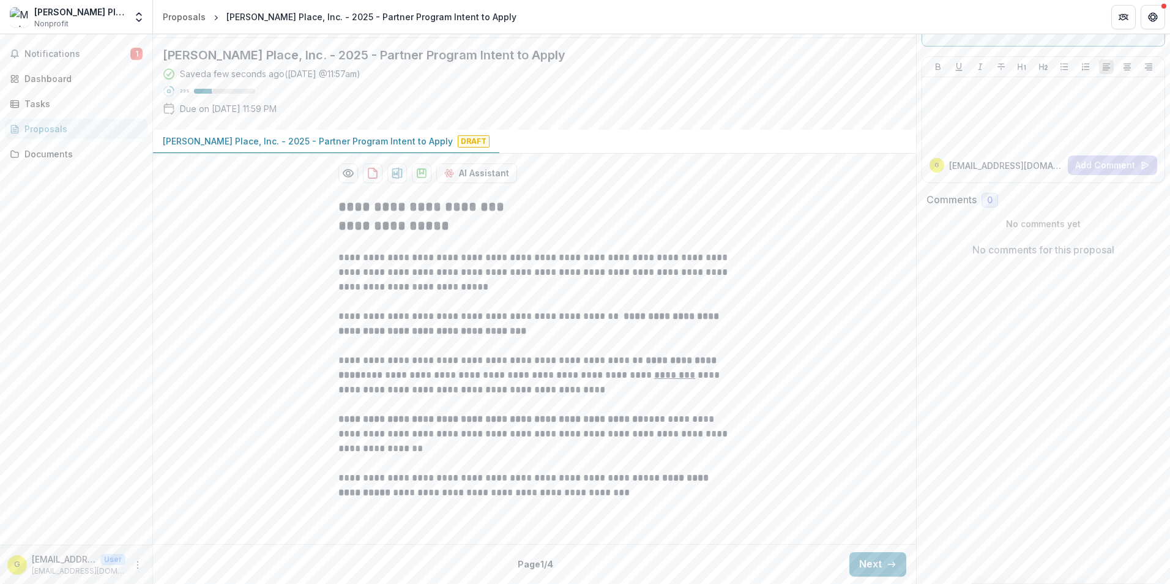
scroll to position [169, 0]
click at [871, 567] on button "Next" at bounding box center [877, 564] width 57 height 24
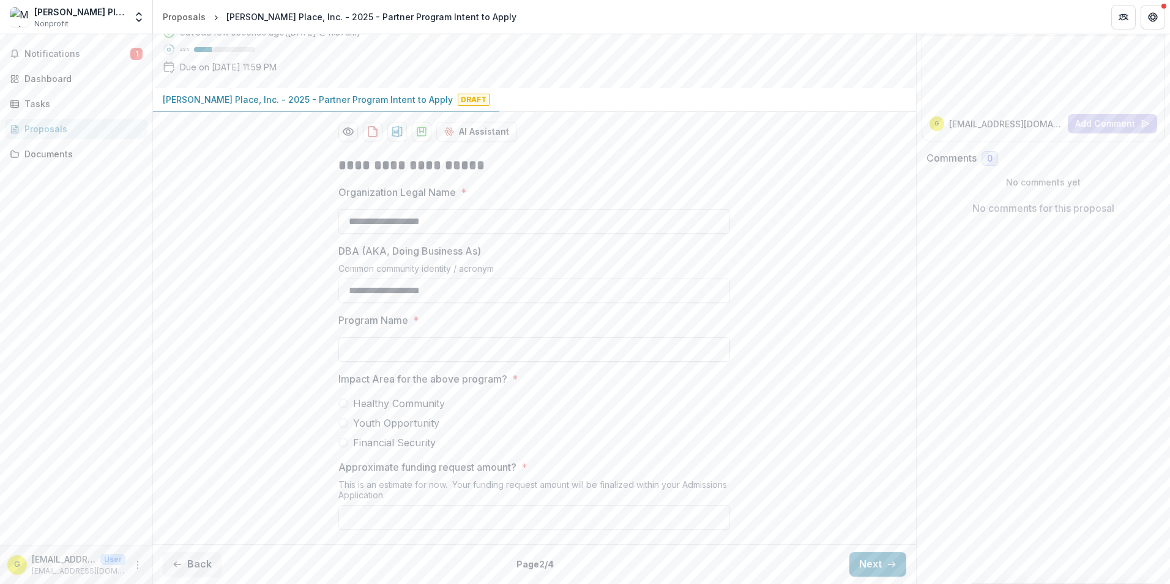
click at [387, 362] on input "Program Name *" at bounding box center [534, 349] width 392 height 24
type input "**********"
click at [345, 447] on span at bounding box center [343, 443] width 10 height 10
click at [399, 517] on input "Approximate funding request amount? *" at bounding box center [534, 517] width 392 height 24
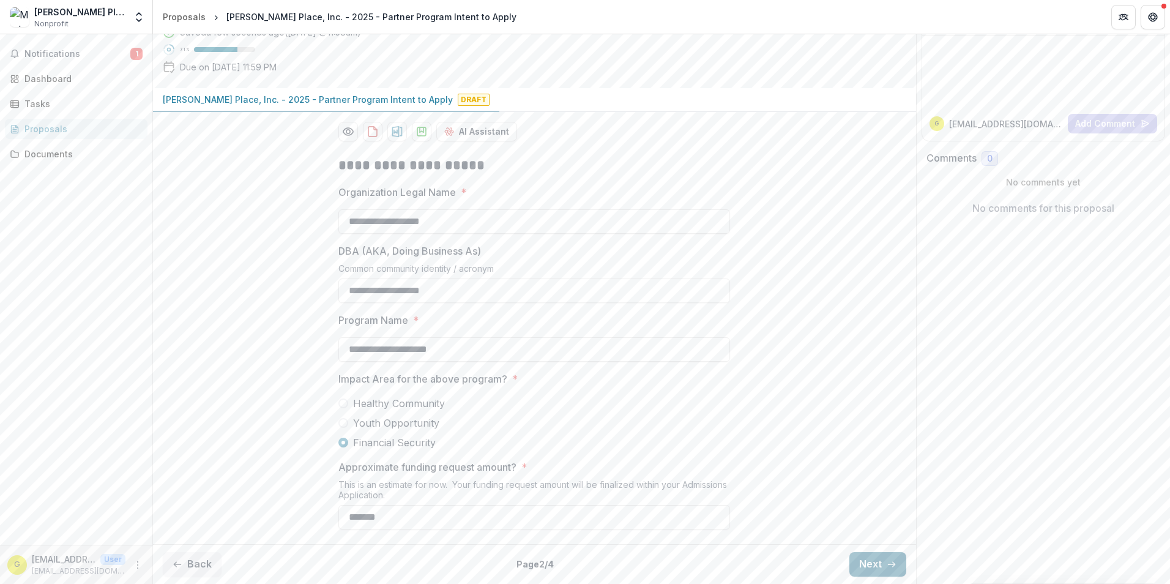
type input "*******"
click at [878, 563] on button "Next" at bounding box center [877, 564] width 57 height 24
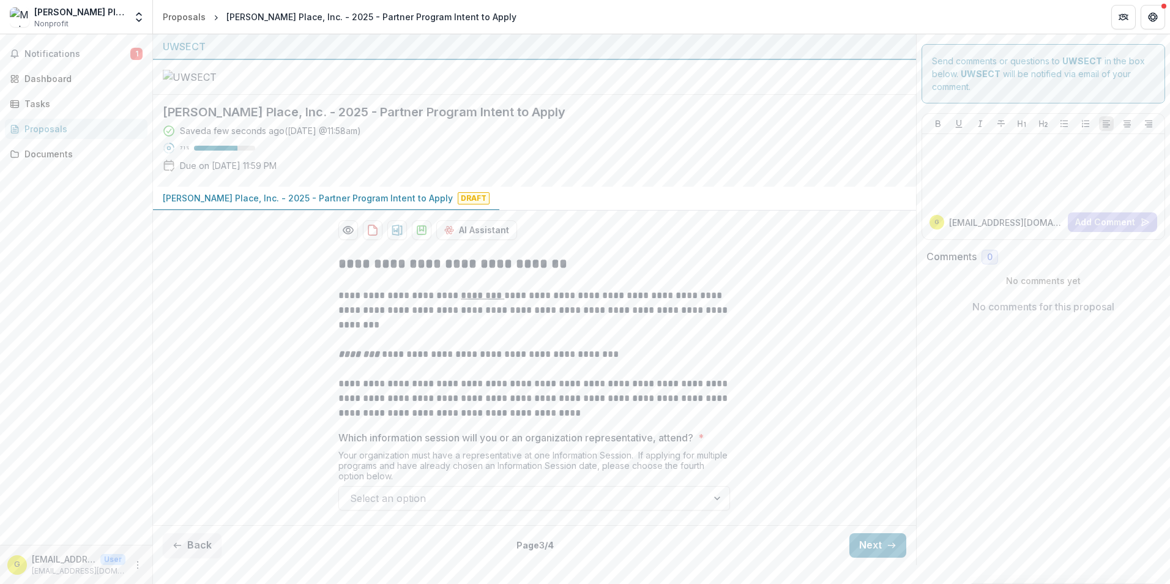
scroll to position [94, 0]
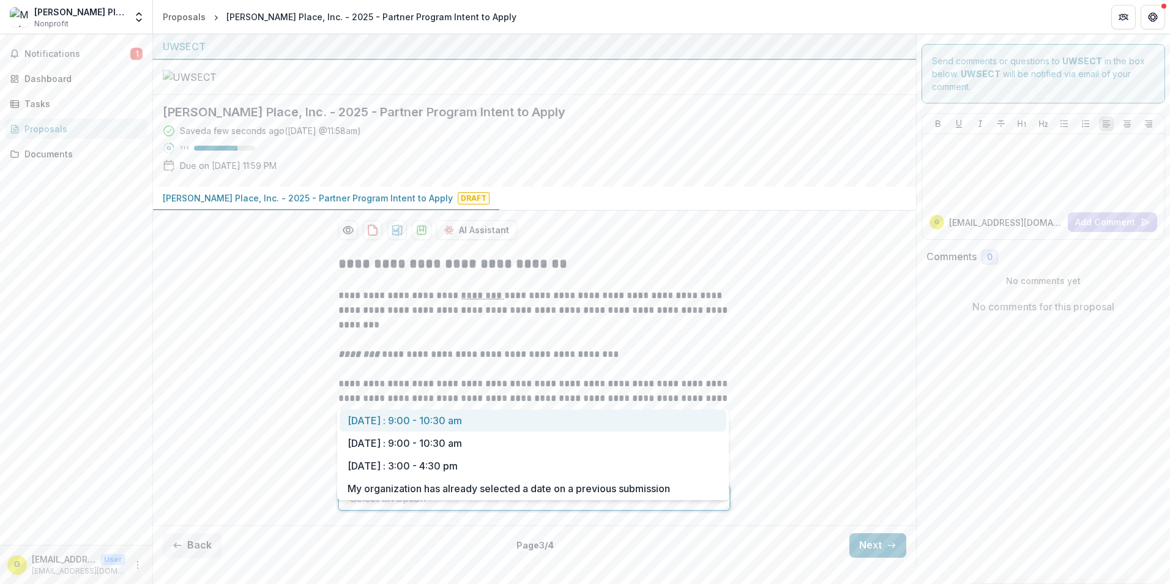
click at [715, 510] on div at bounding box center [718, 498] width 22 height 23
click at [402, 419] on div "[DATE] : 9:00 - 10:30 am" at bounding box center [533, 420] width 387 height 23
drag, startPoint x: 718, startPoint y: 516, endPoint x: 709, endPoint y: 508, distance: 11.7
click at [715, 510] on div at bounding box center [706, 498] width 47 height 23
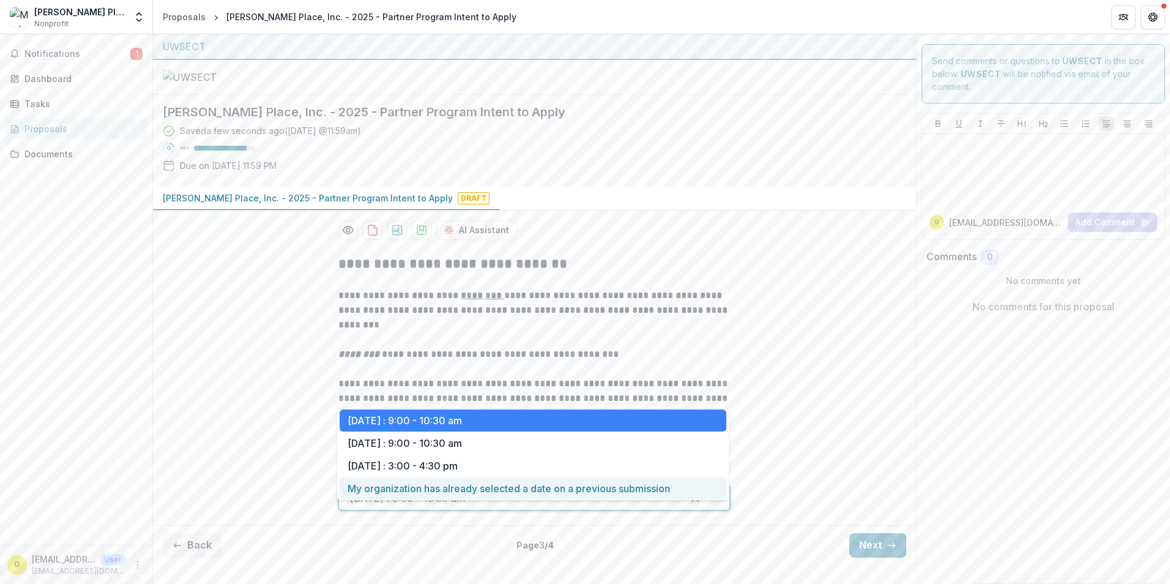
click at [503, 487] on div "My organization has already selected a date on a previous submission" at bounding box center [533, 488] width 387 height 23
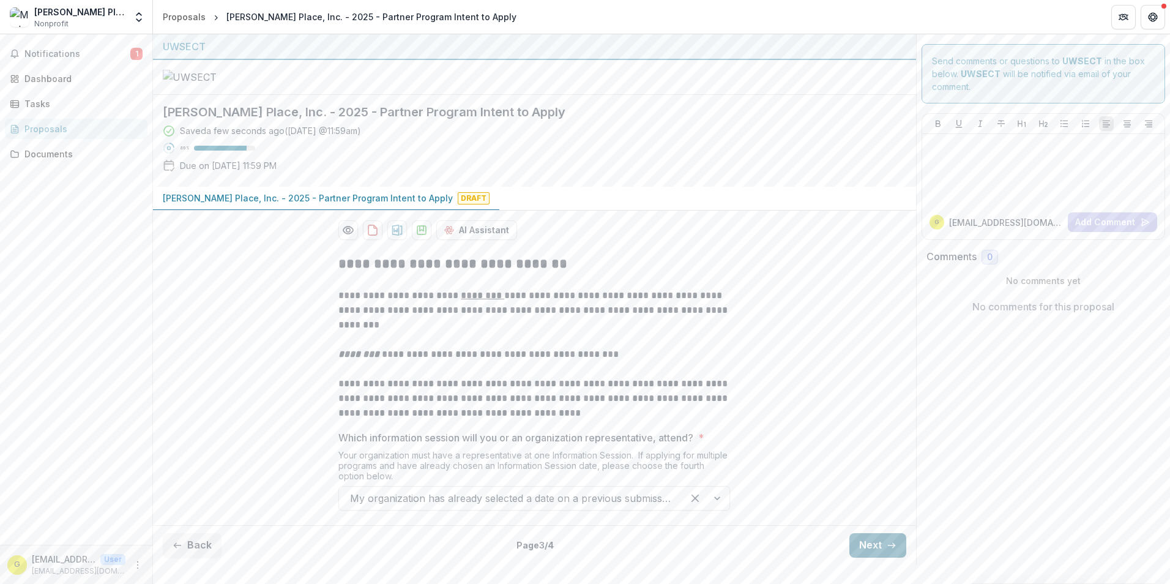
click at [861, 558] on button "Next" at bounding box center [877, 545] width 57 height 24
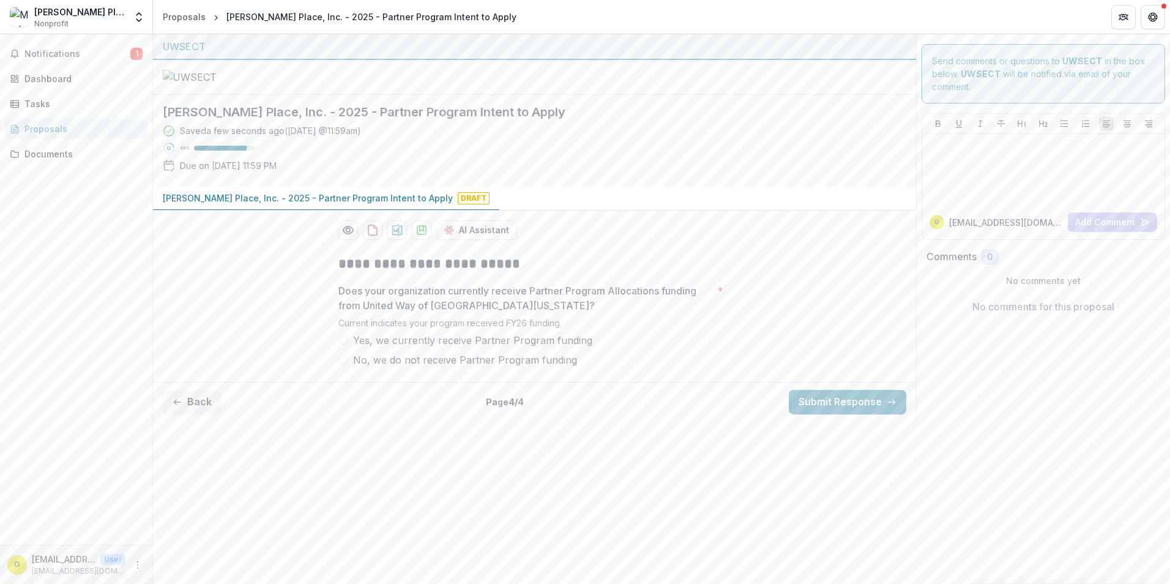
scroll to position [0, 0]
click at [343, 345] on span at bounding box center [343, 340] width 10 height 10
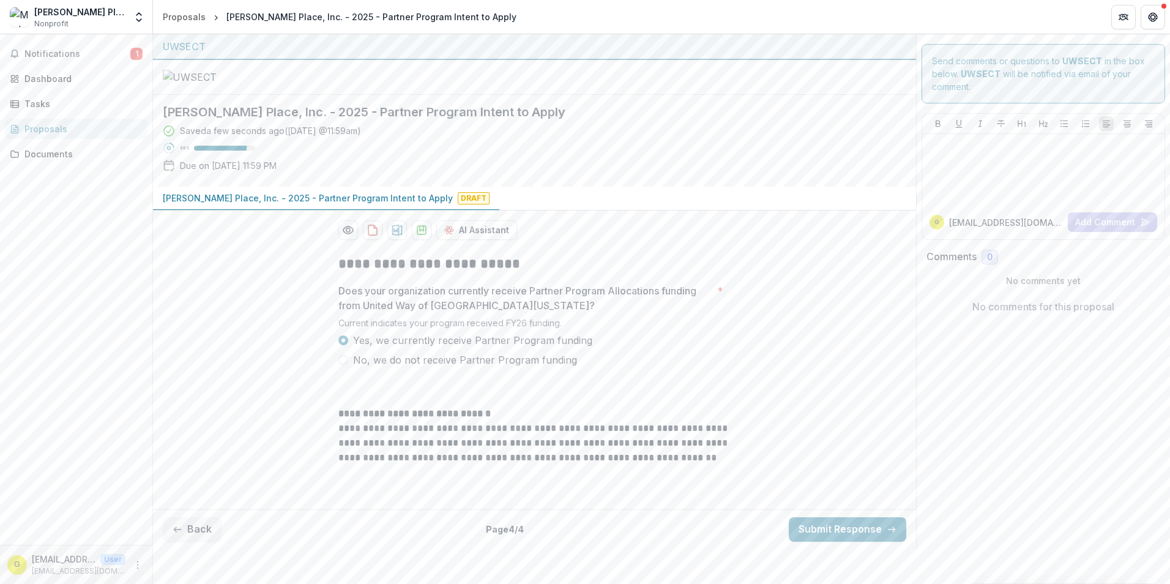
scroll to position [78, 0]
click at [832, 542] on button "Submit Response" at bounding box center [848, 529] width 118 height 24
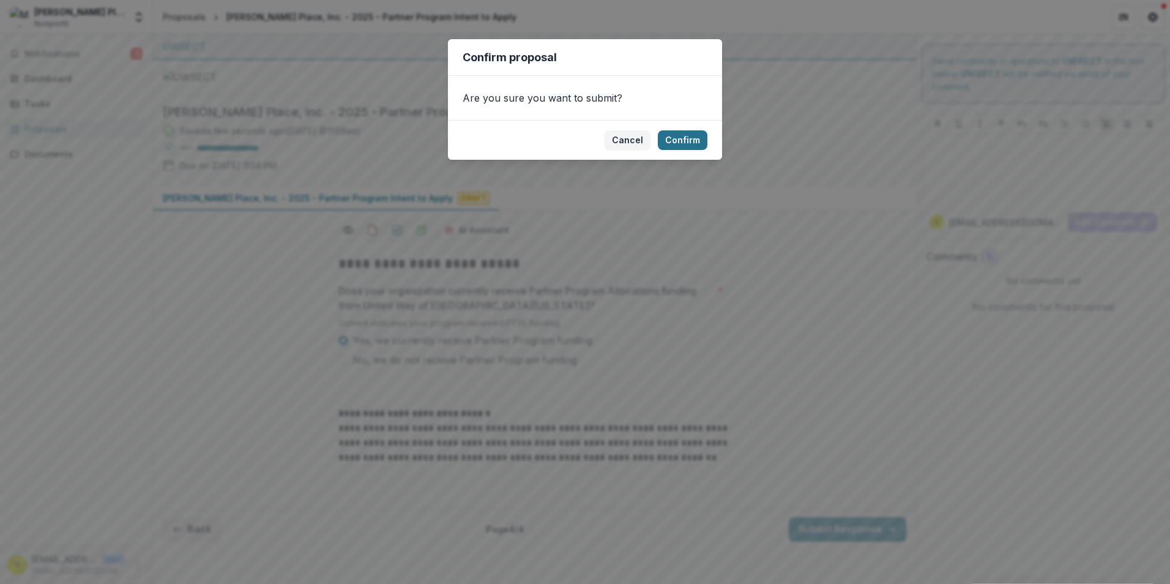
click at [673, 141] on button "Confirm" at bounding box center [683, 140] width 50 height 20
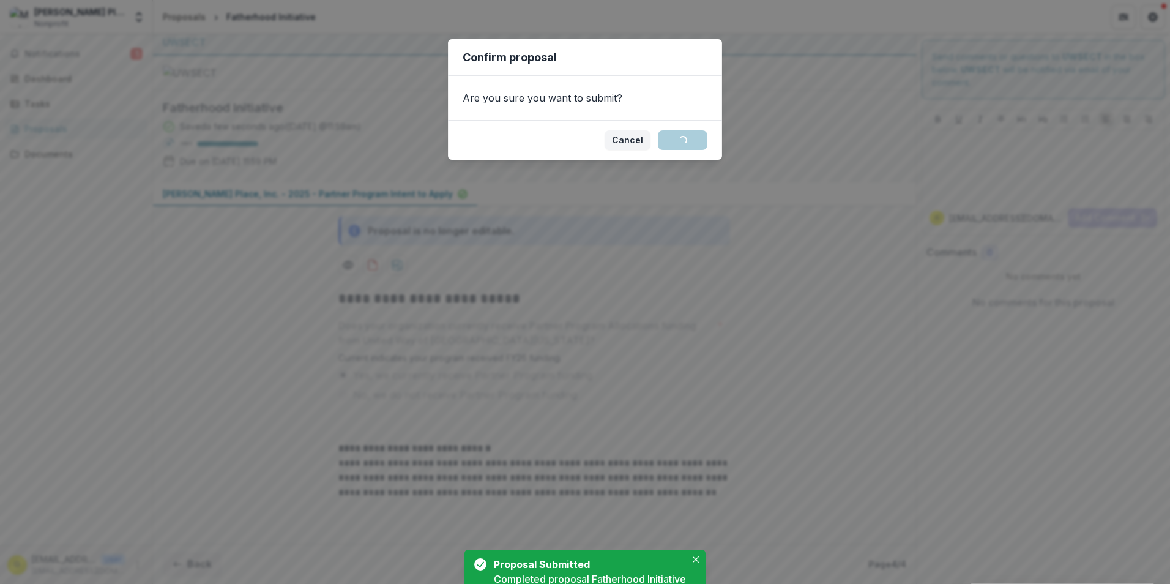
scroll to position [117, 0]
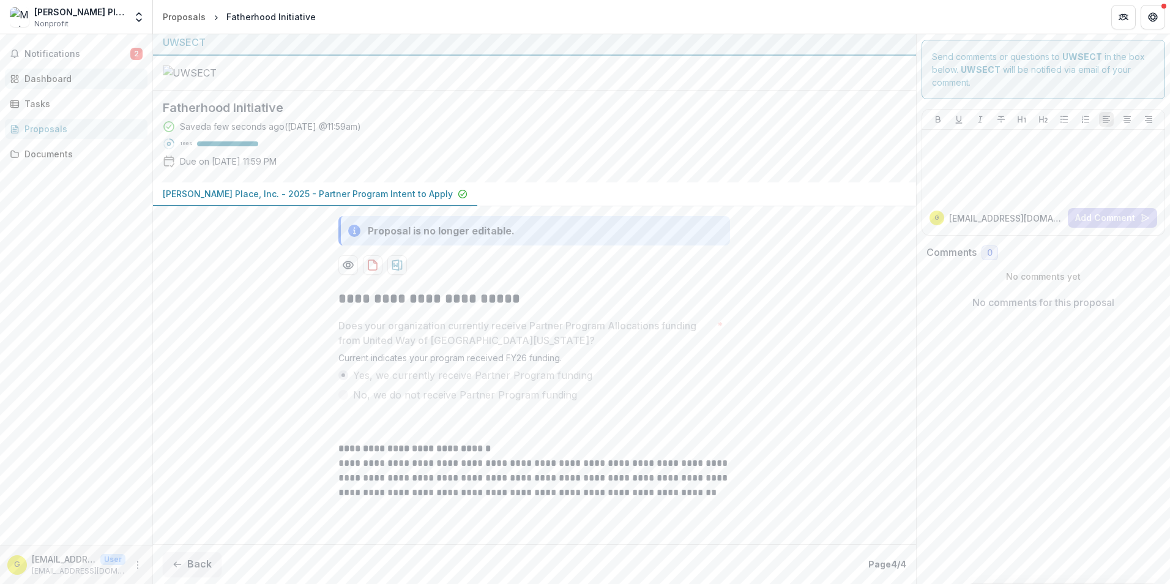
click at [43, 77] on div "Dashboard" at bounding box center [80, 78] width 113 height 13
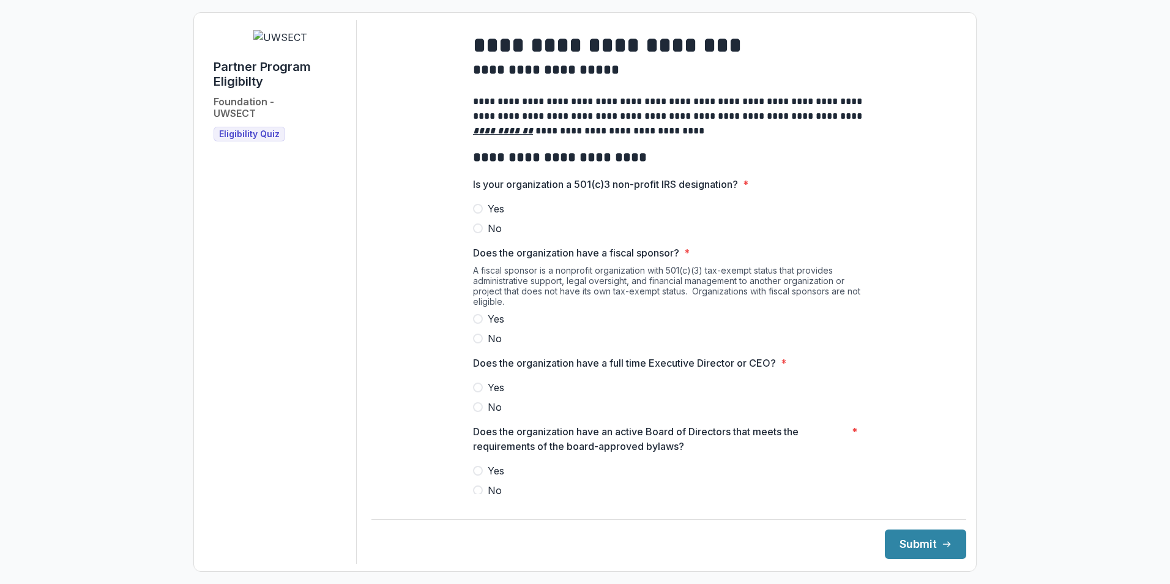
click at [476, 214] on span at bounding box center [478, 209] width 10 height 10
click at [474, 343] on span at bounding box center [478, 339] width 10 height 10
click at [479, 392] on span at bounding box center [478, 388] width 10 height 10
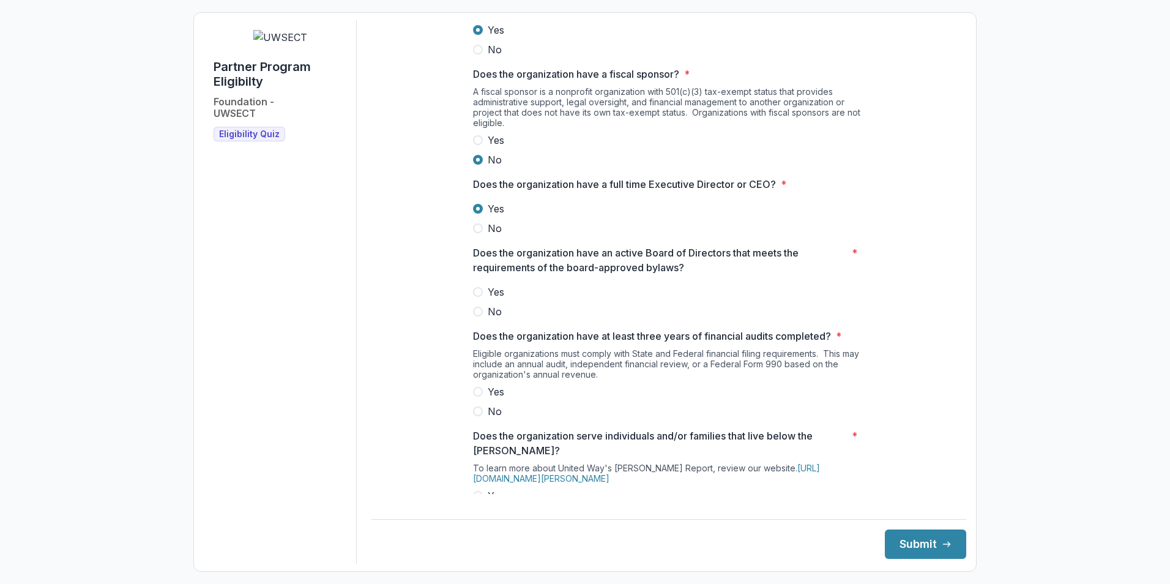
scroll to position [184, 0]
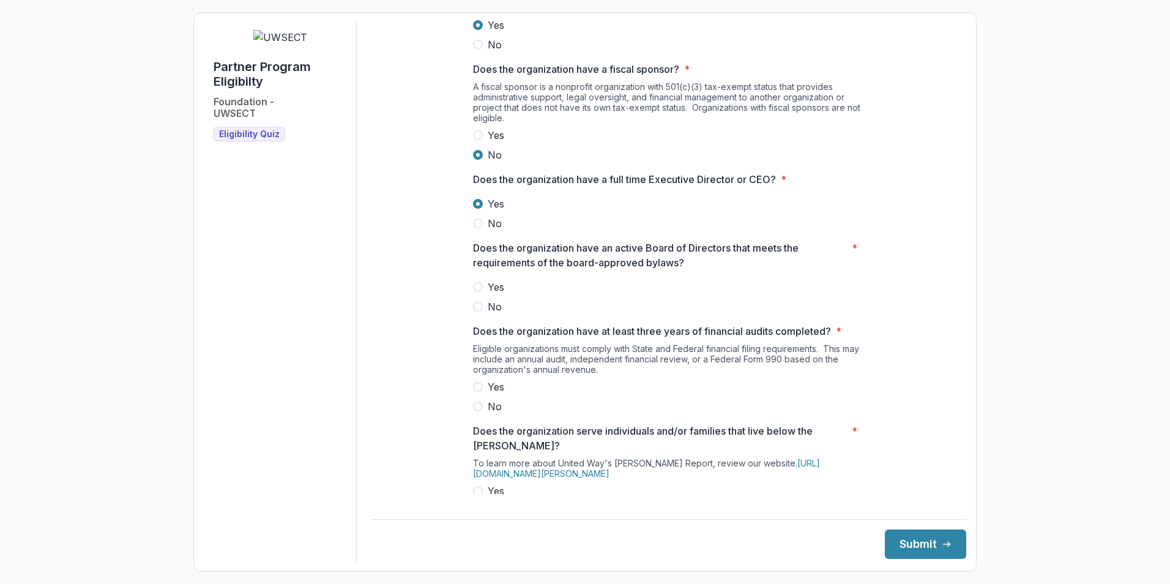
click at [480, 292] on span at bounding box center [478, 287] width 10 height 10
click at [474, 392] on span at bounding box center [478, 387] width 10 height 10
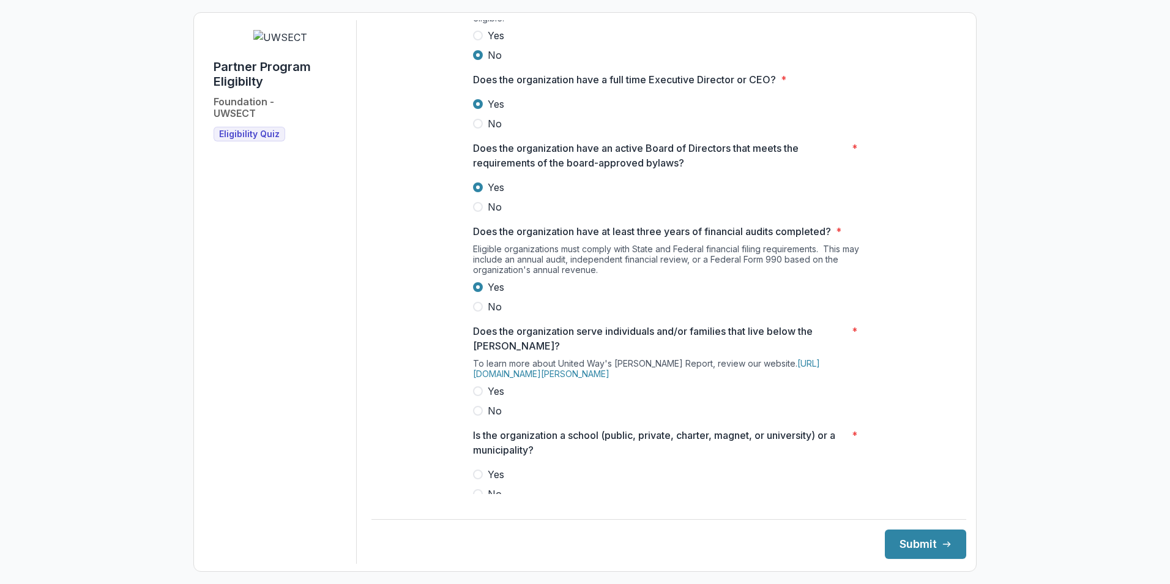
scroll to position [306, 0]
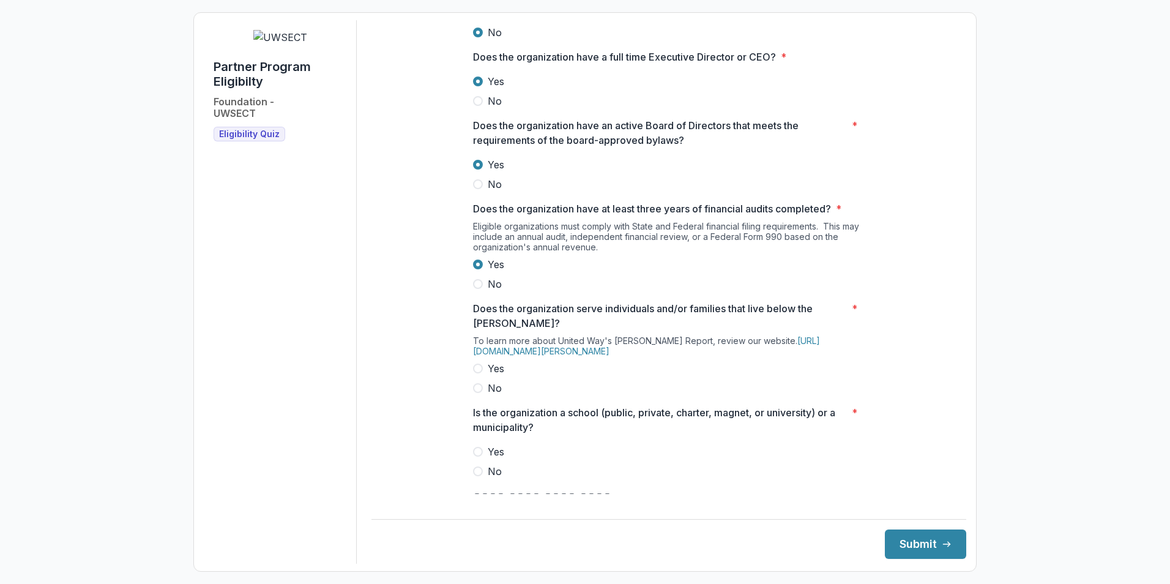
click at [480, 373] on span at bounding box center [478, 369] width 10 height 10
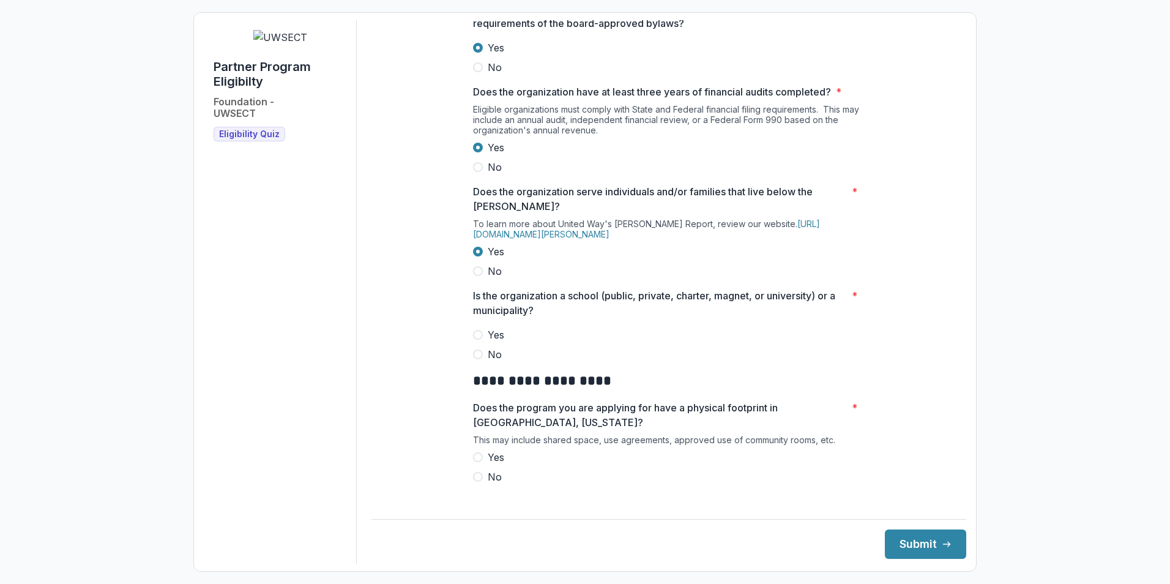
scroll to position [428, 0]
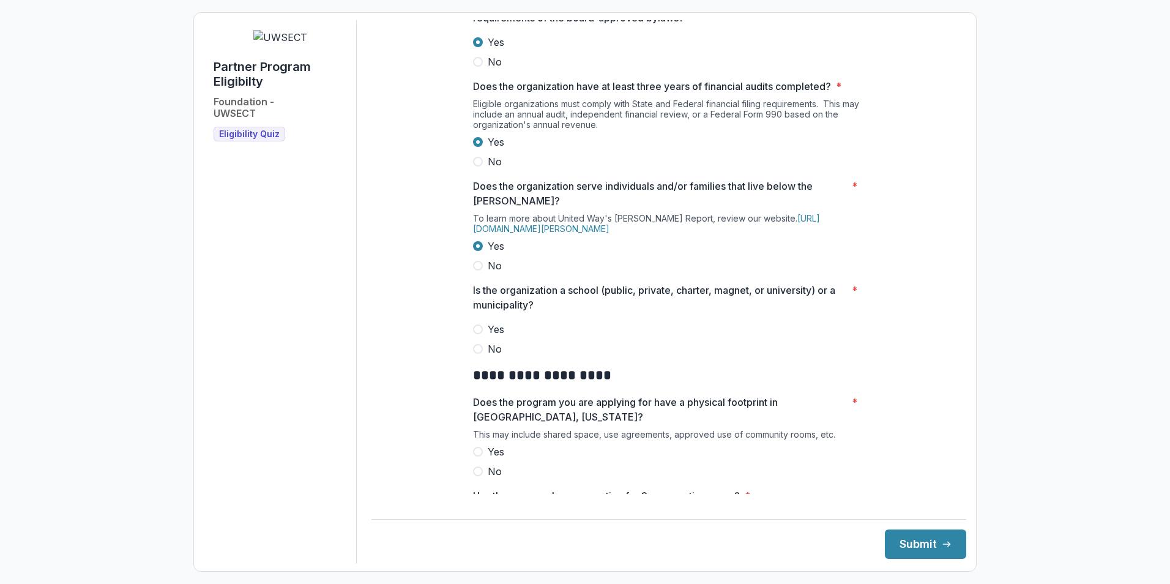
click at [475, 354] on span at bounding box center [478, 349] width 10 height 10
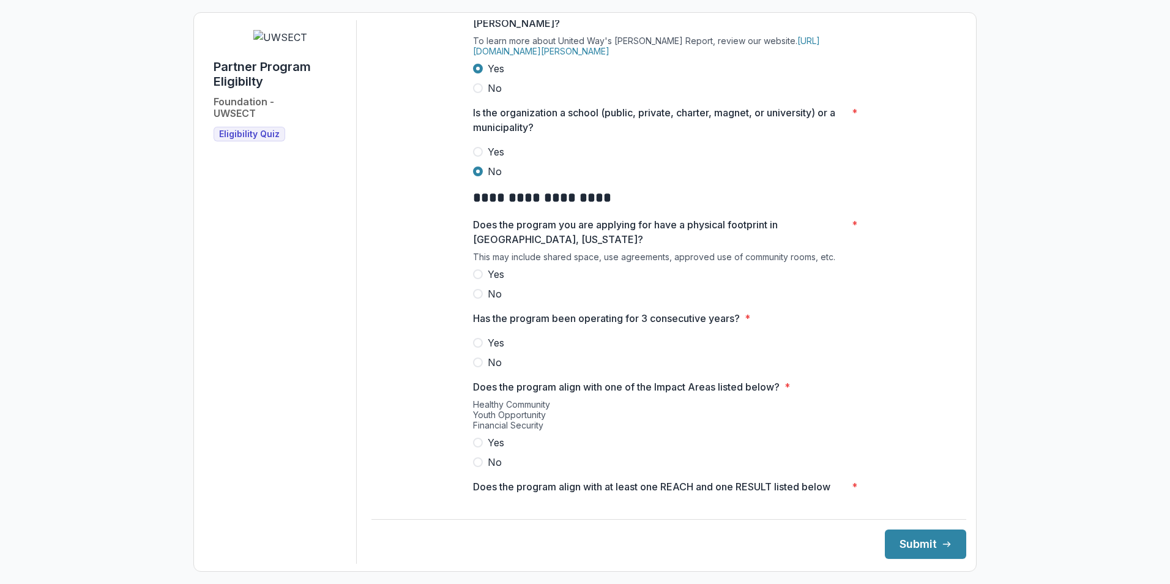
scroll to position [612, 0]
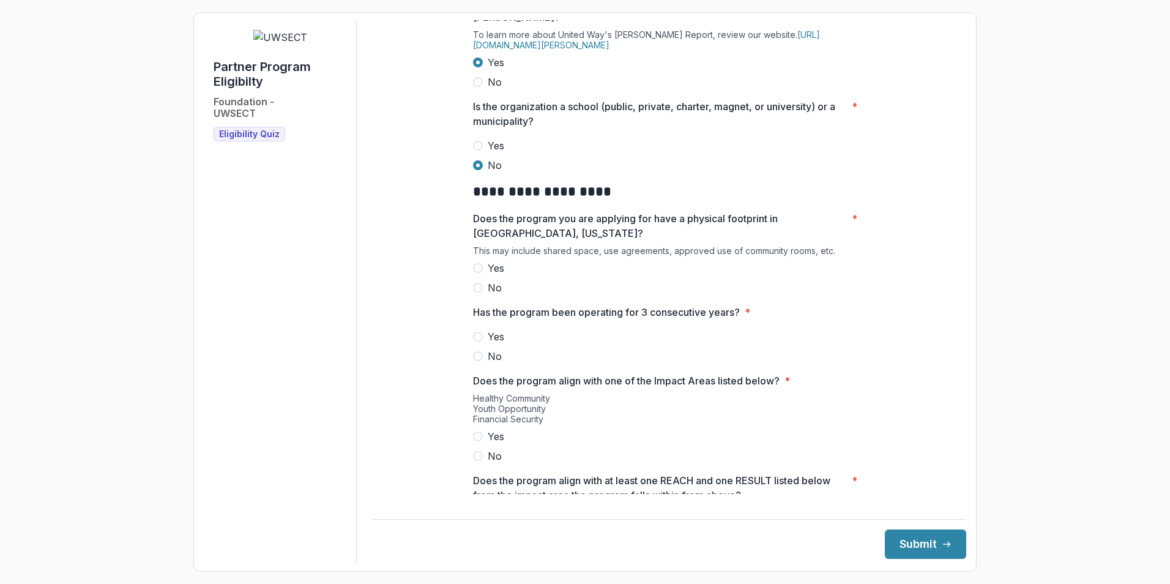
click at [477, 273] on span at bounding box center [478, 268] width 10 height 10
click at [477, 342] on span at bounding box center [478, 337] width 10 height 10
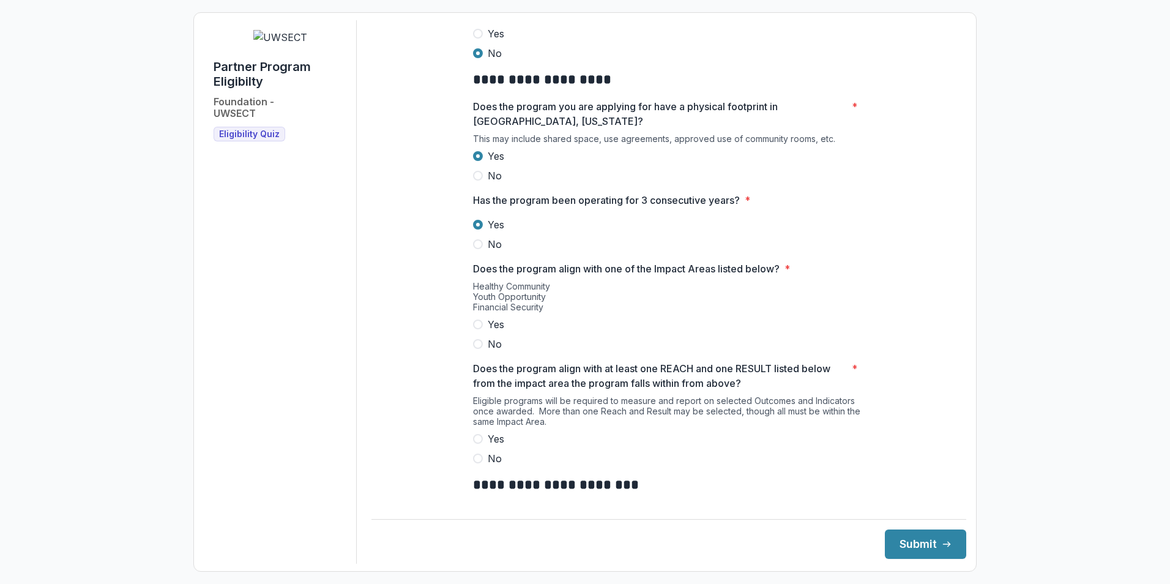
scroll to position [734, 0]
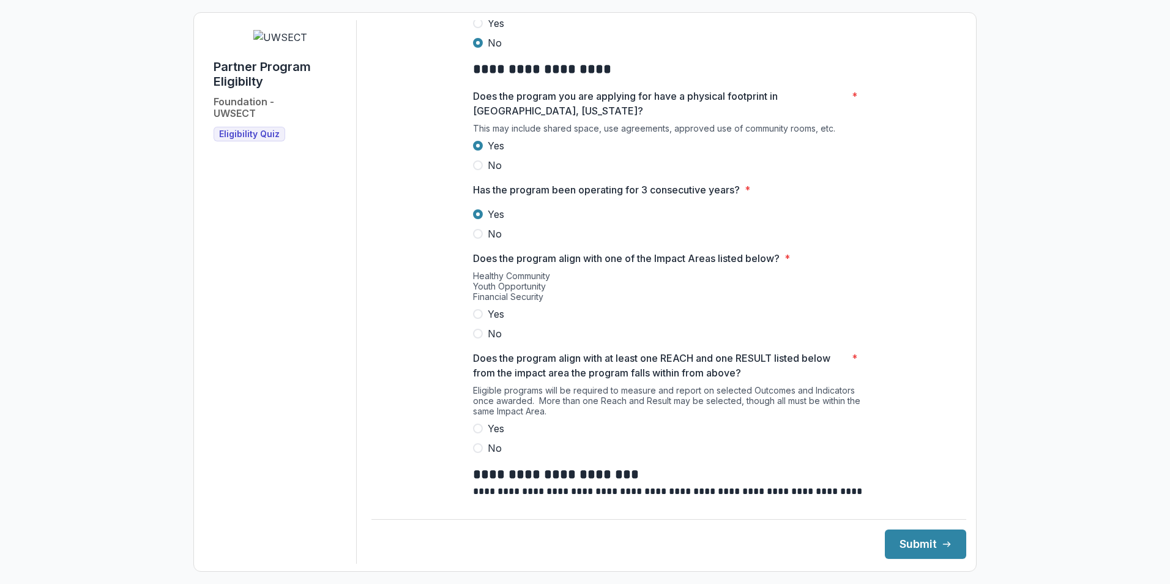
click at [477, 319] on span at bounding box center [478, 314] width 10 height 10
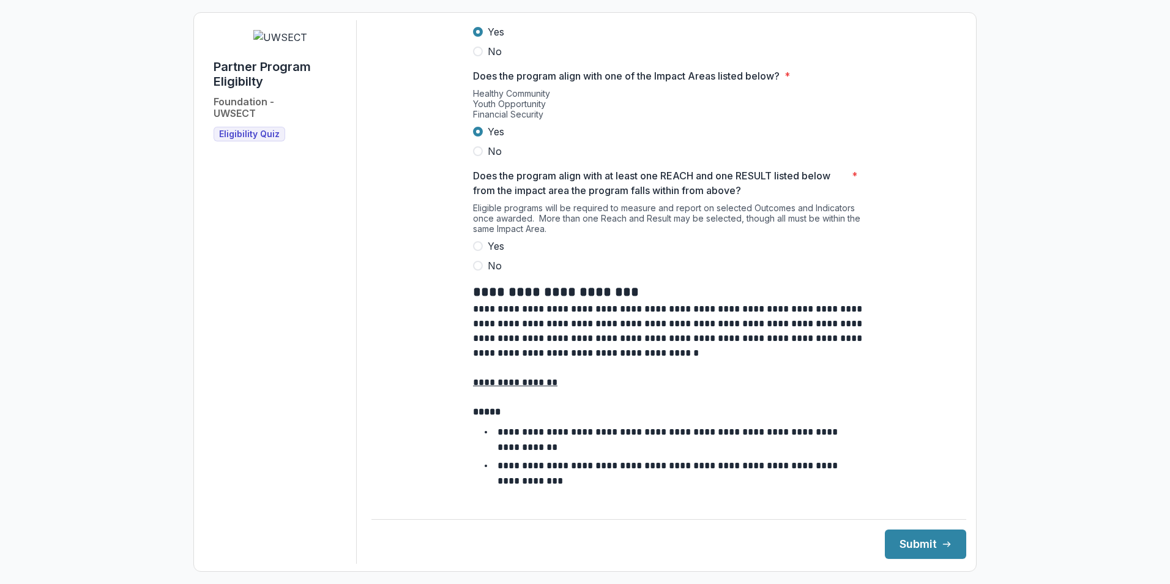
scroll to position [918, 0]
click at [476, 250] on span at bounding box center [478, 245] width 10 height 10
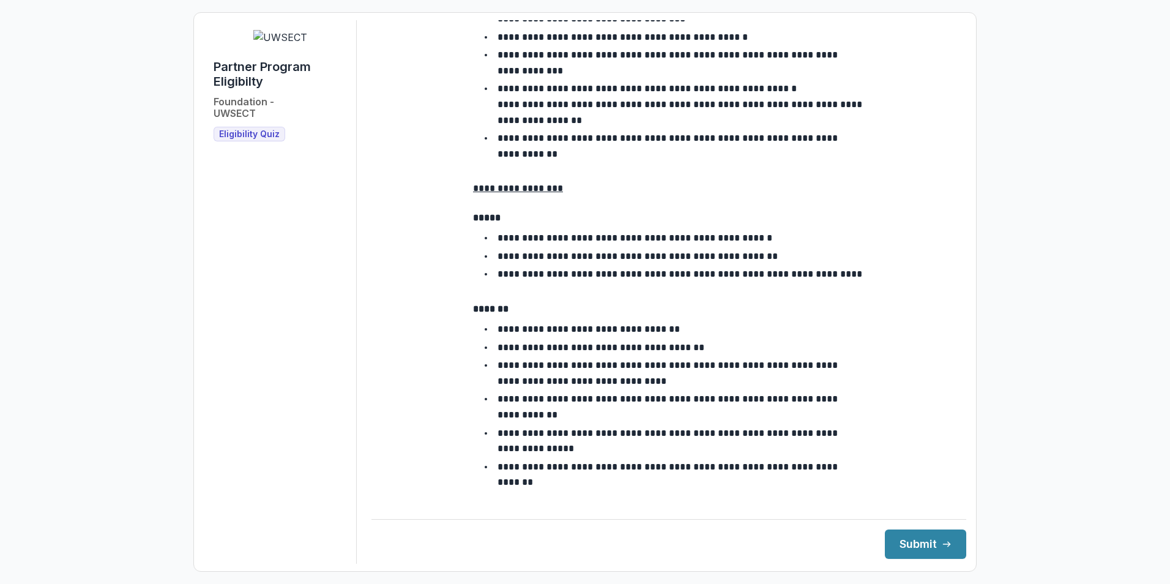
scroll to position [2092, 0]
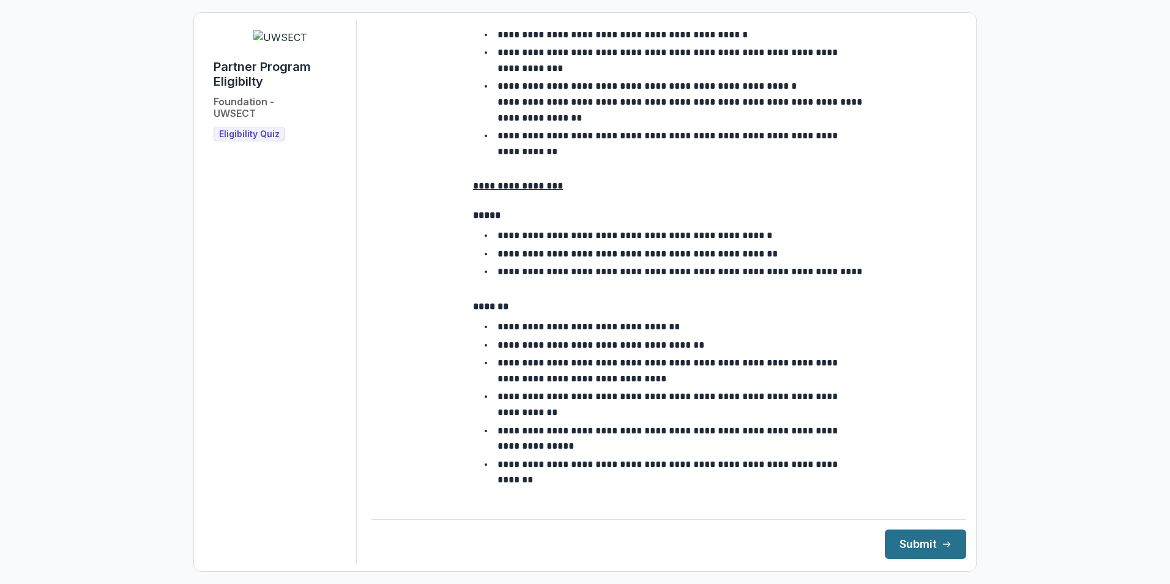
click at [906, 545] on button "Submit" at bounding box center [925, 543] width 81 height 29
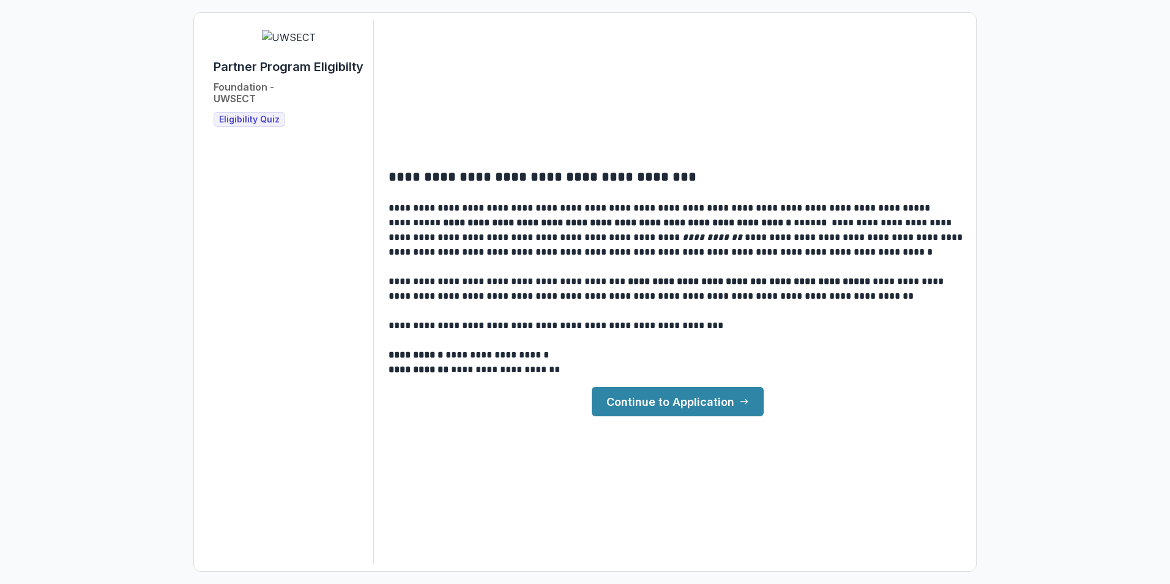
click at [715, 405] on link "Continue to Application" at bounding box center [678, 401] width 172 height 29
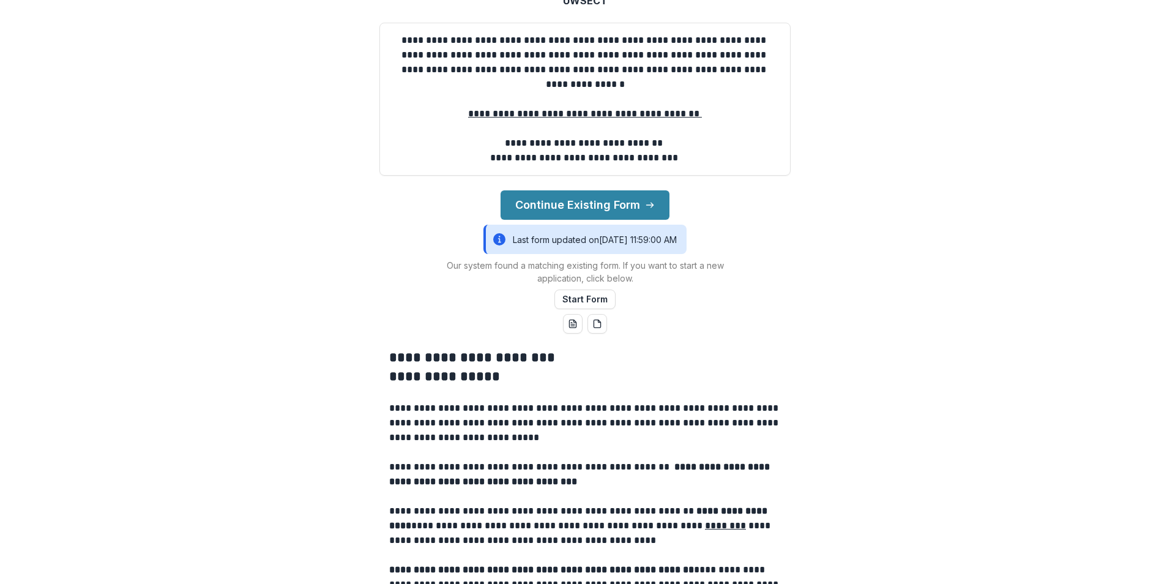
scroll to position [184, 0]
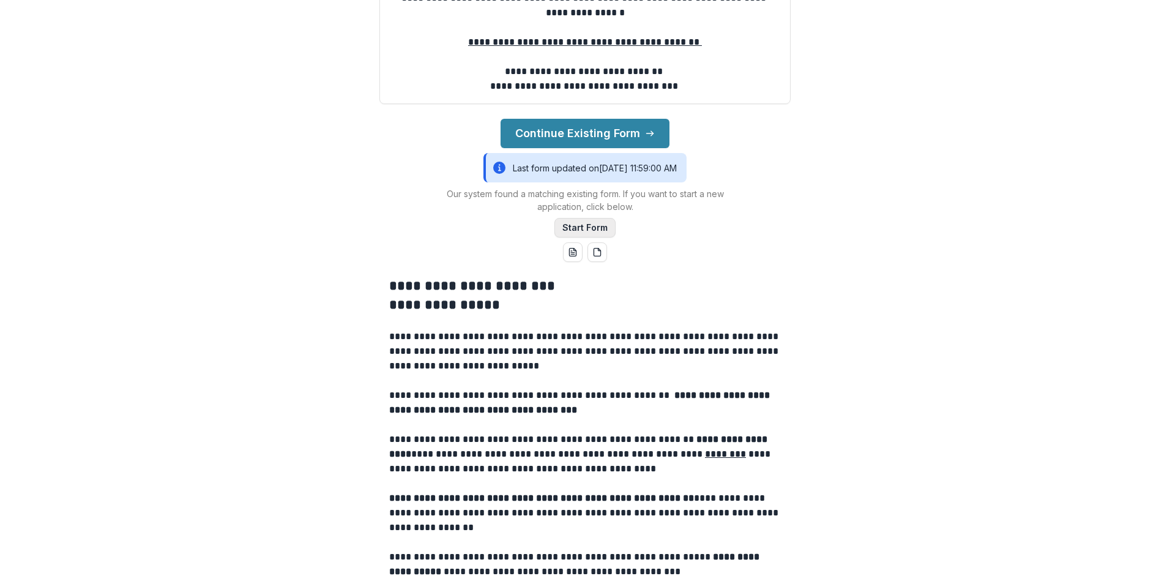
click at [595, 237] on button "Start Form" at bounding box center [584, 228] width 61 height 20
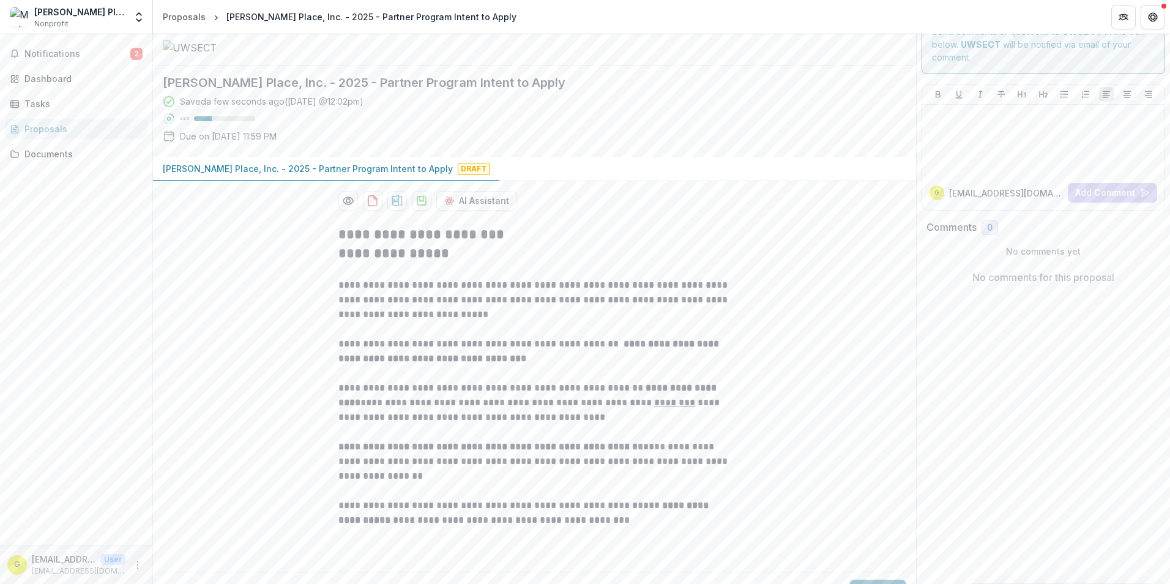
scroll to position [42, 0]
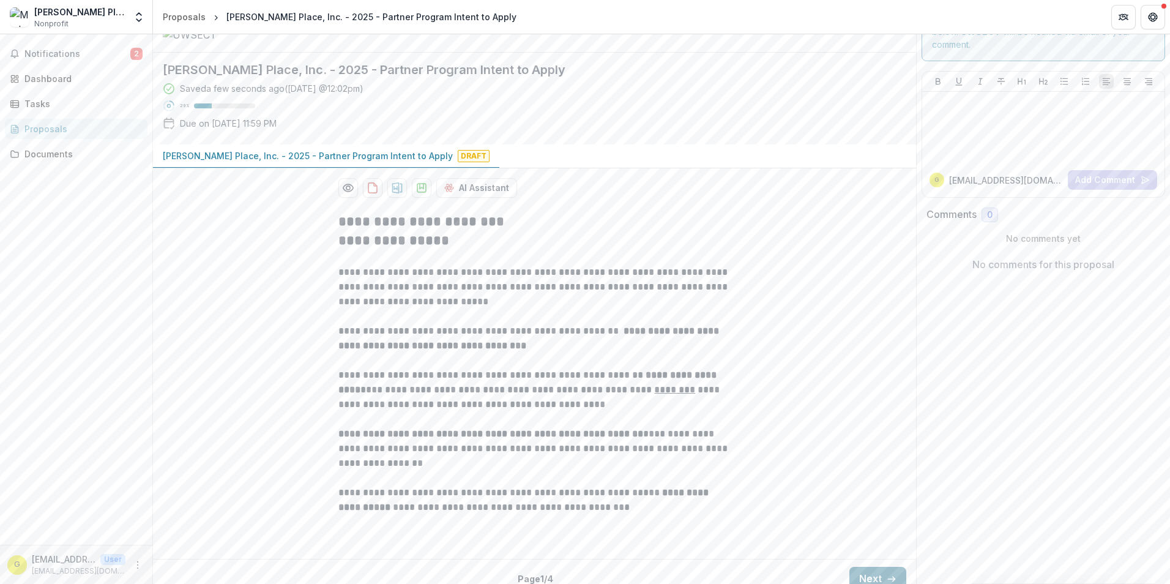
click at [865, 570] on button "Next" at bounding box center [877, 579] width 57 height 24
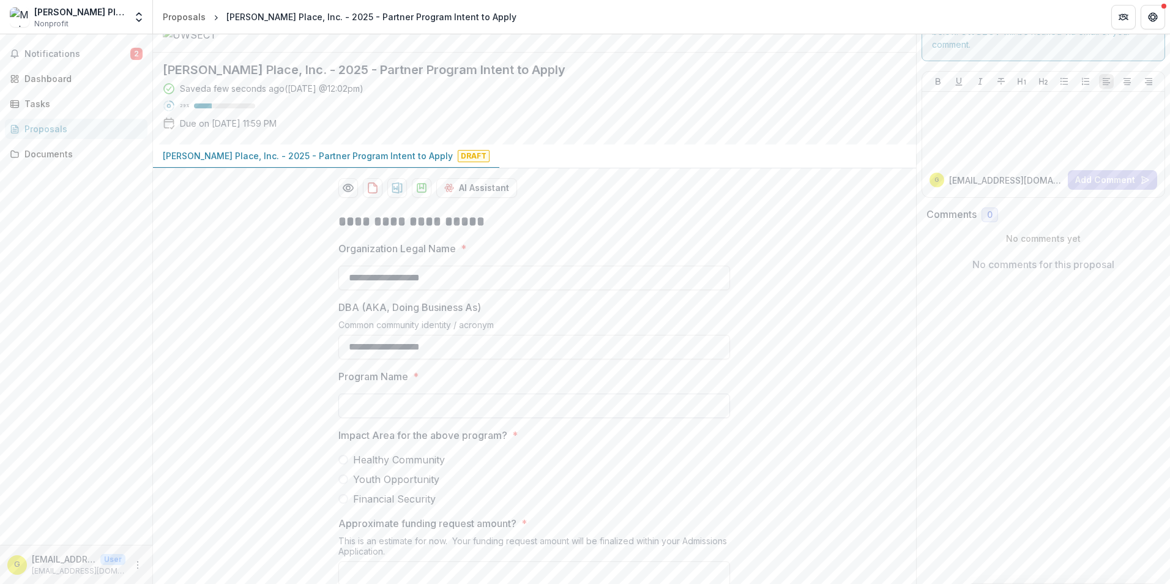
click at [458, 418] on input "Program Name *" at bounding box center [534, 406] width 392 height 24
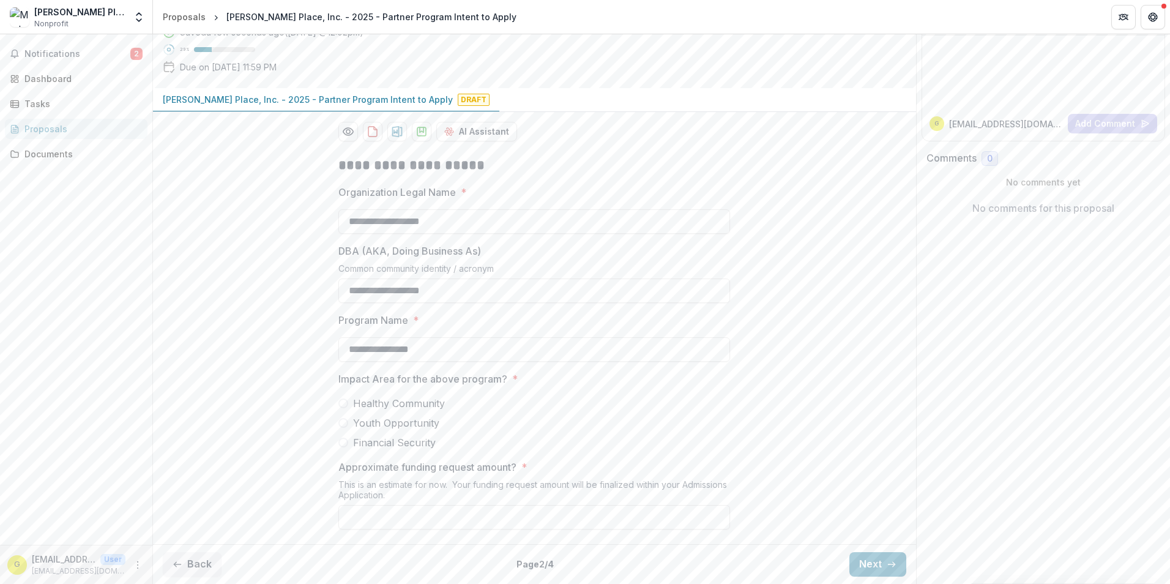
scroll to position [211, 0]
type input "**********"
click at [343, 422] on span at bounding box center [343, 423] width 10 height 10
click at [341, 400] on span at bounding box center [343, 403] width 10 height 10
click at [492, 520] on input "Approximate funding request amount? *" at bounding box center [534, 517] width 392 height 24
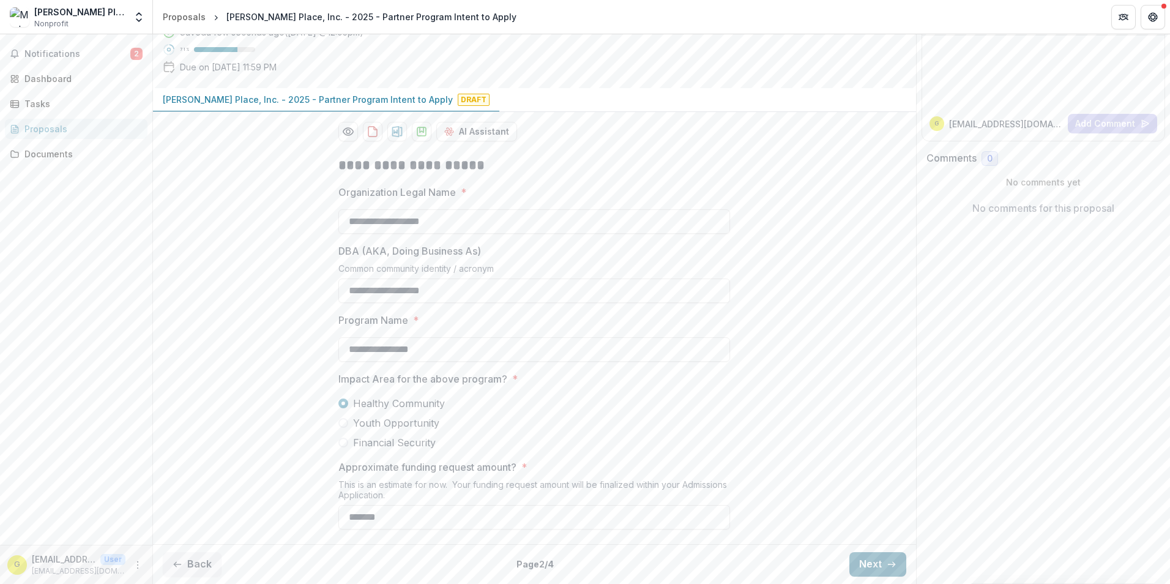
type input "*******"
click at [874, 562] on button "Next" at bounding box center [877, 564] width 57 height 24
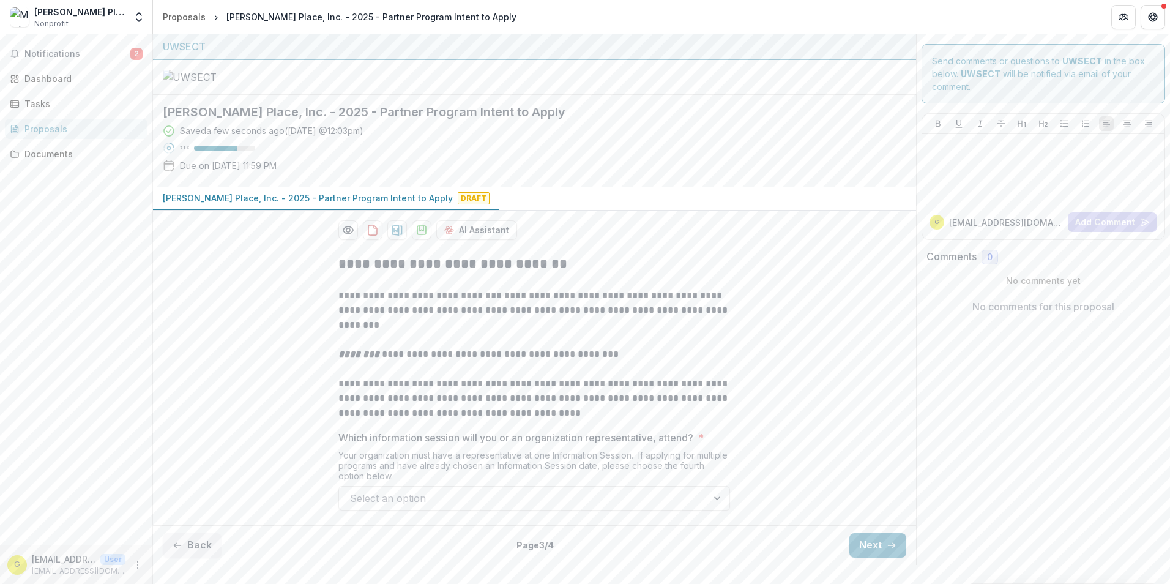
scroll to position [94, 0]
click at [712, 510] on div at bounding box center [718, 498] width 22 height 23
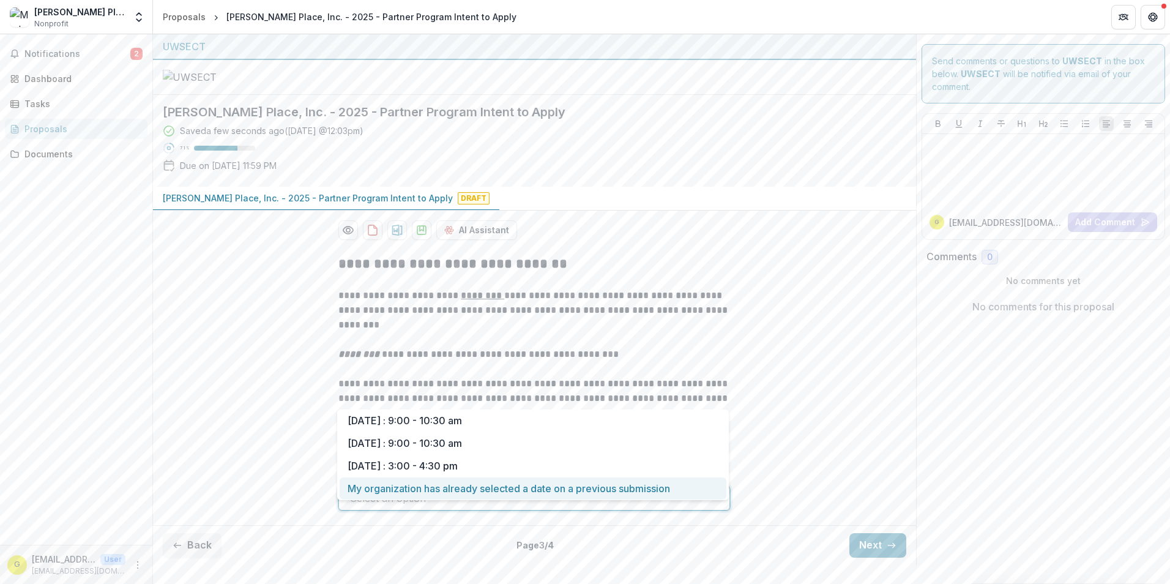
click at [528, 490] on div "My organization has already selected a date on a previous submission" at bounding box center [533, 488] width 387 height 23
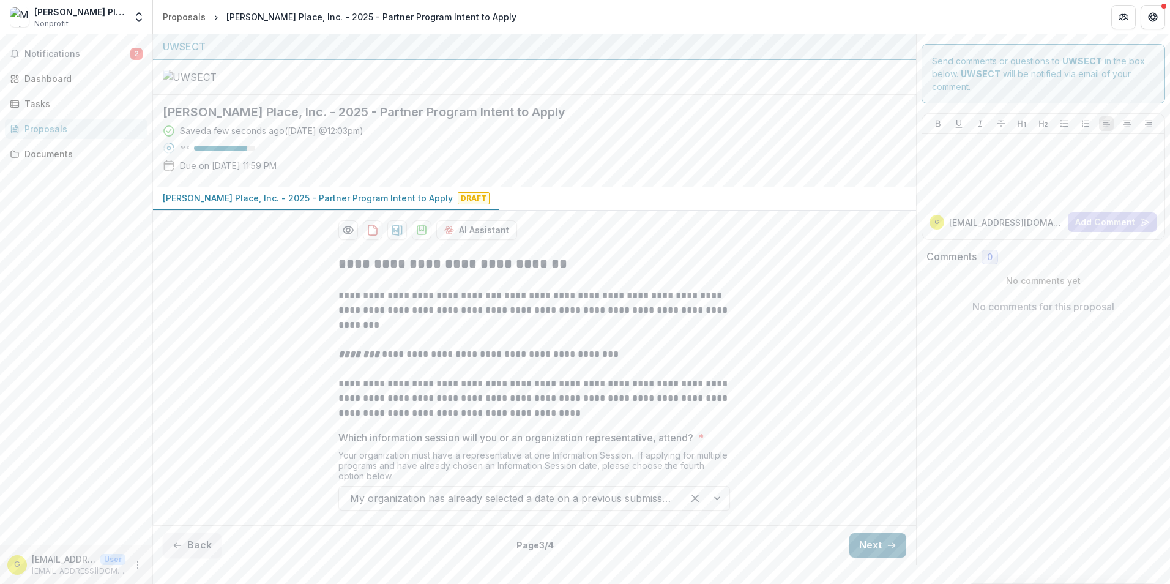
click at [877, 558] on button "Next" at bounding box center [877, 545] width 57 height 24
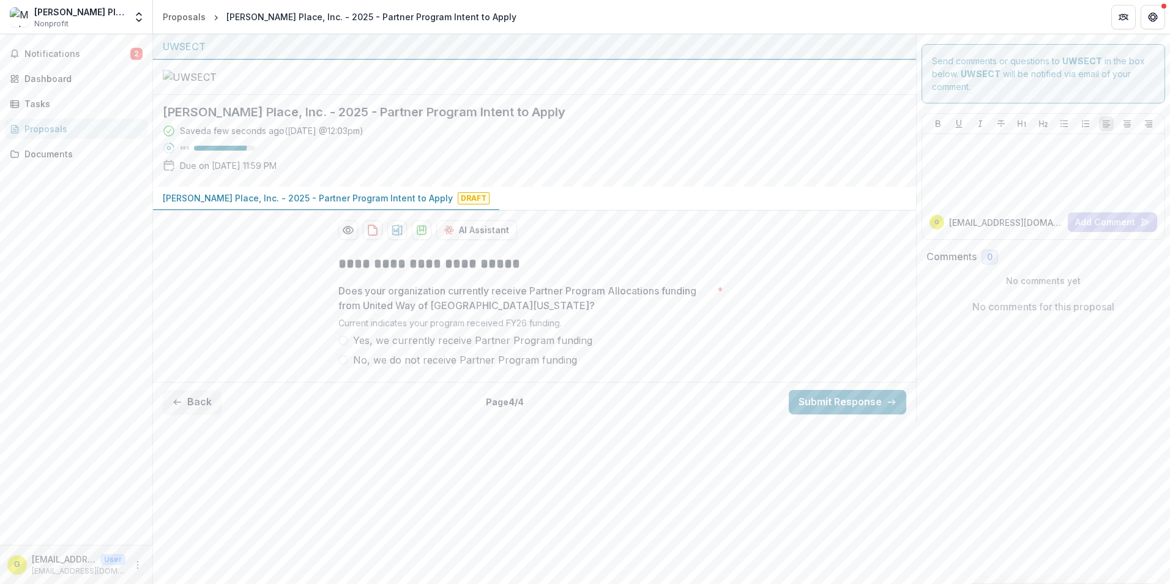
click at [343, 345] on span at bounding box center [343, 340] width 10 height 10
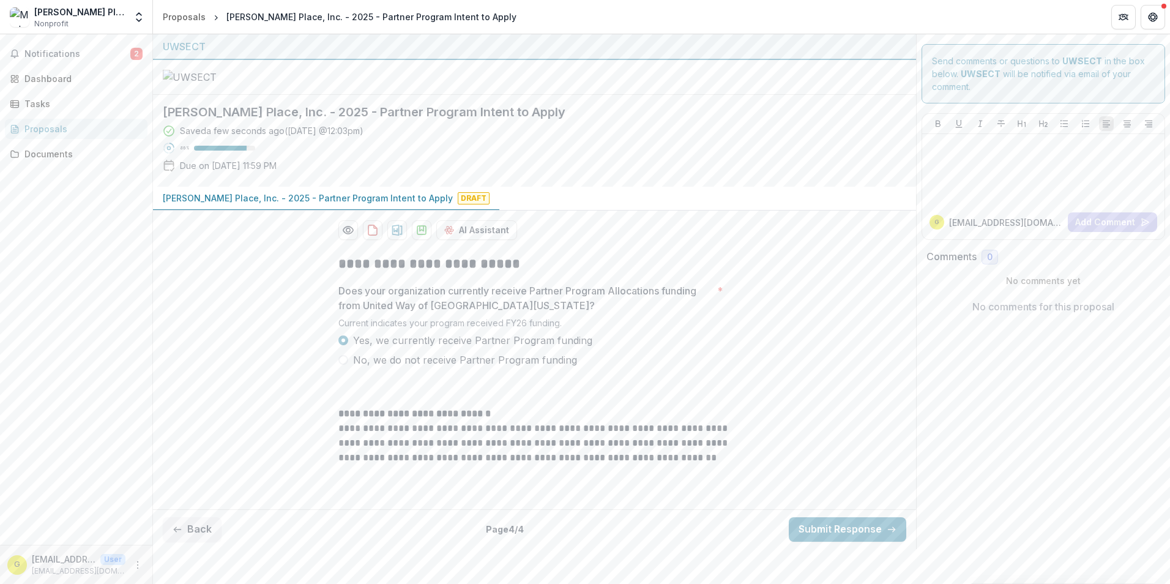
scroll to position [78, 0]
click at [849, 542] on button "Submit Response" at bounding box center [848, 529] width 118 height 24
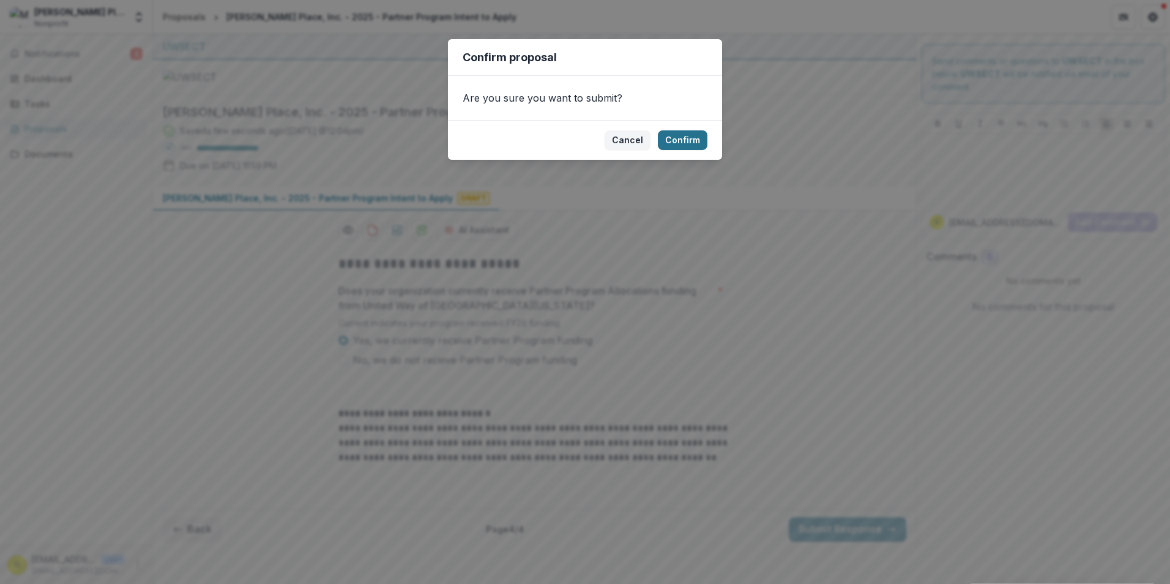
click at [676, 138] on button "Confirm" at bounding box center [683, 140] width 50 height 20
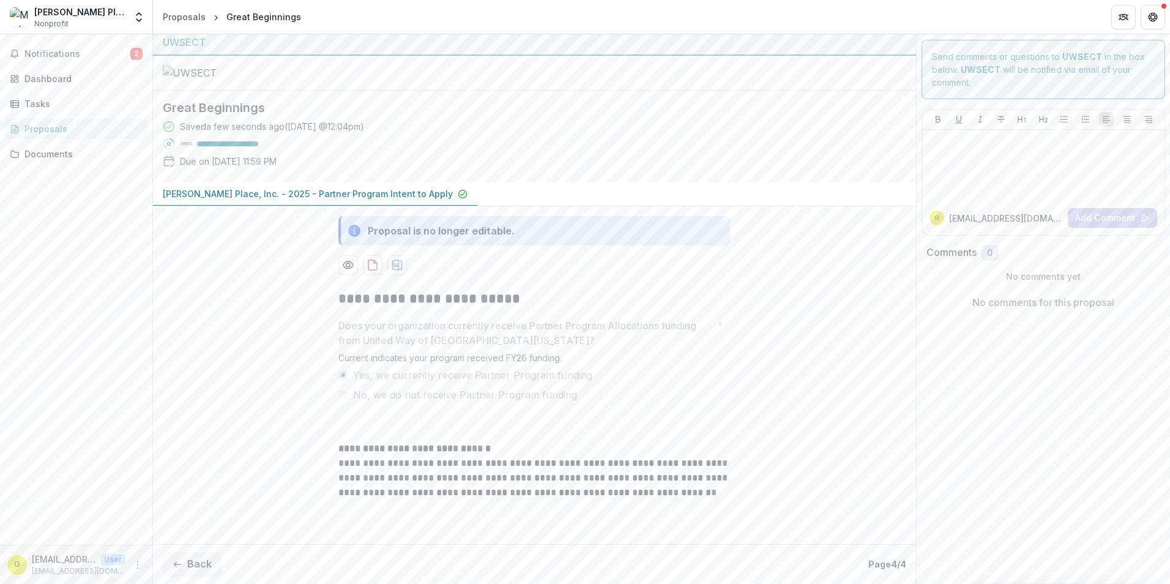
scroll to position [117, 0]
click at [45, 77] on div "Dashboard" at bounding box center [80, 78] width 113 height 13
